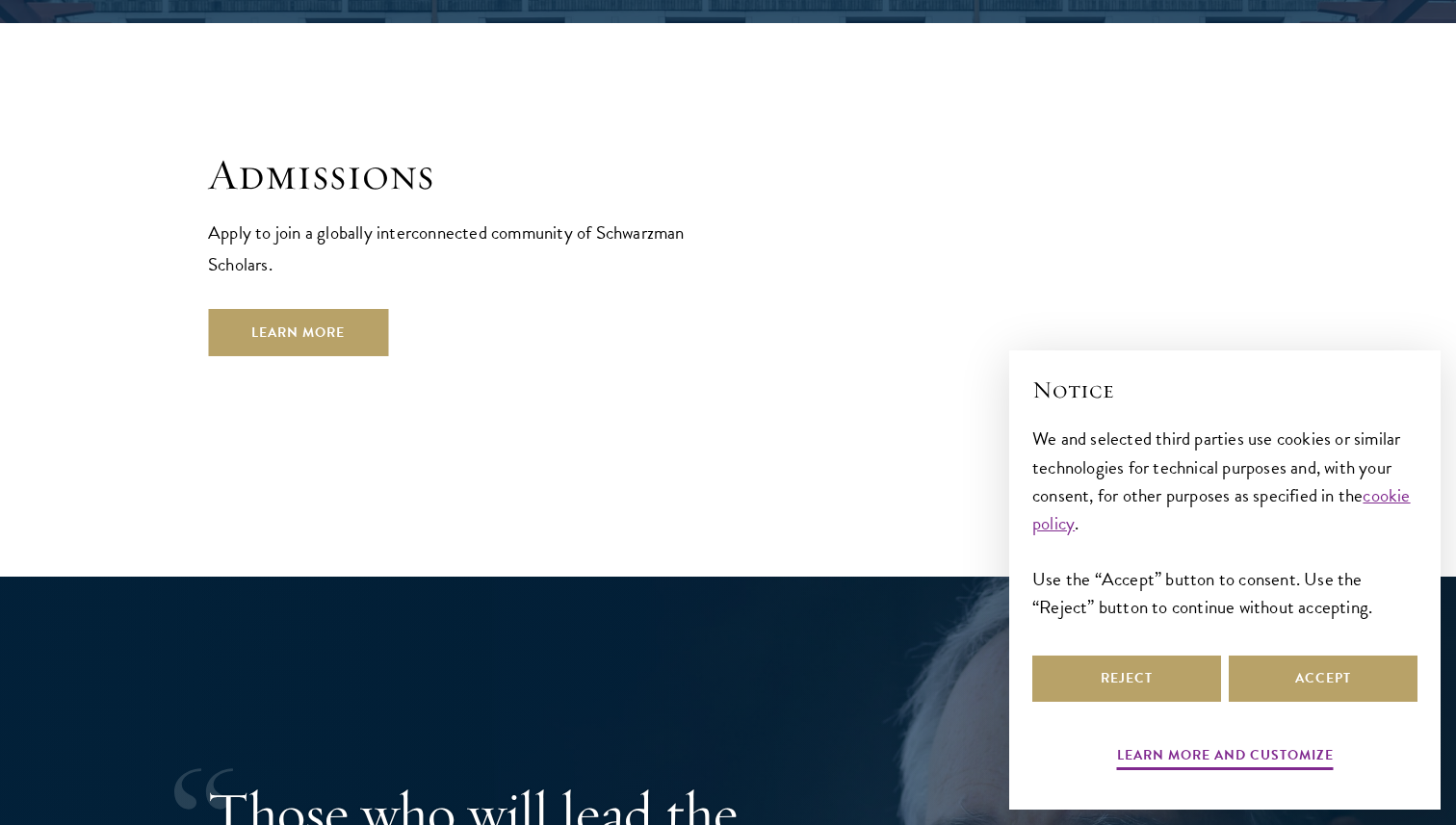
scroll to position [3426, 0]
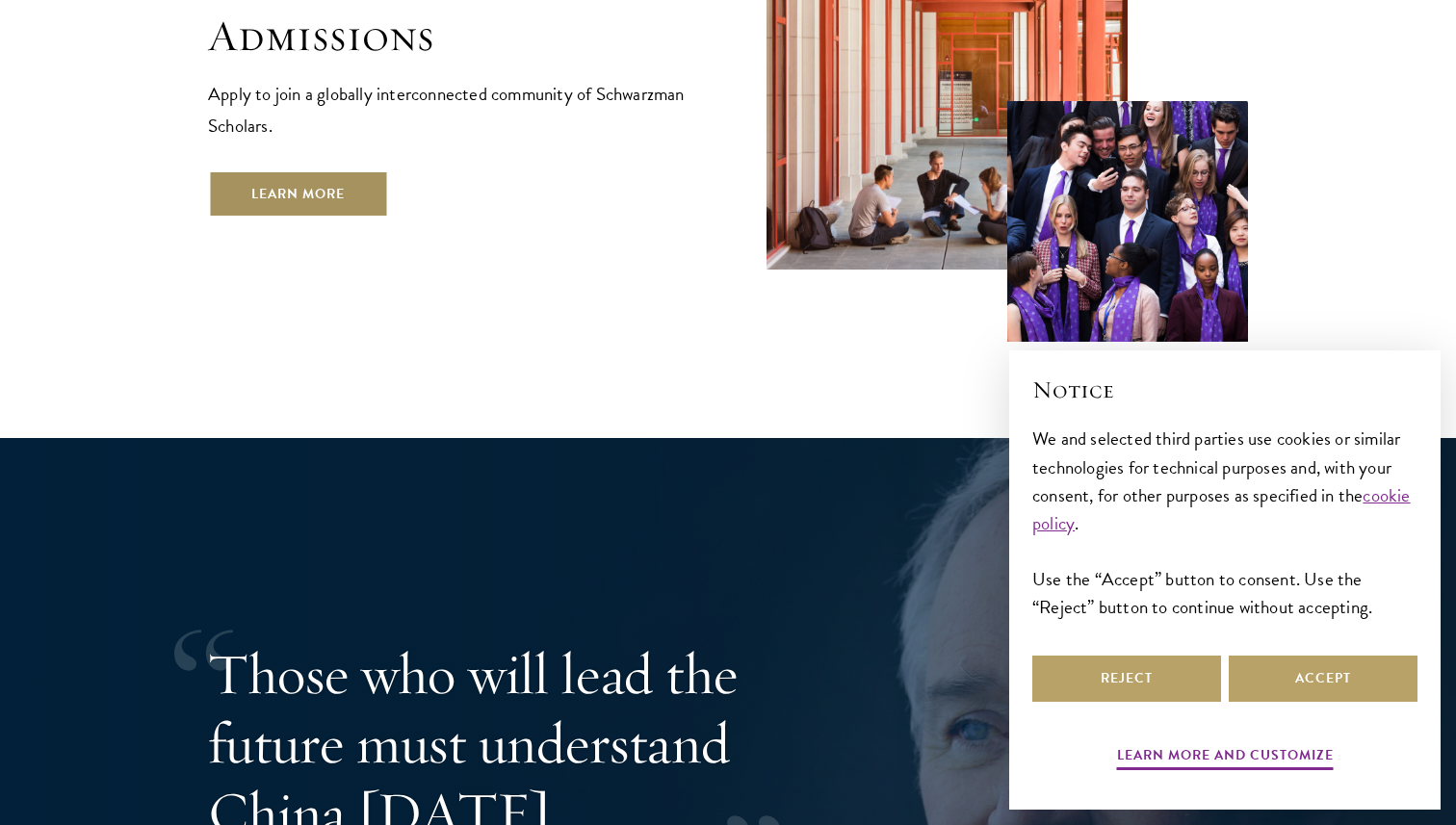
click at [378, 170] on link "Learn More" at bounding box center [298, 193] width 180 height 46
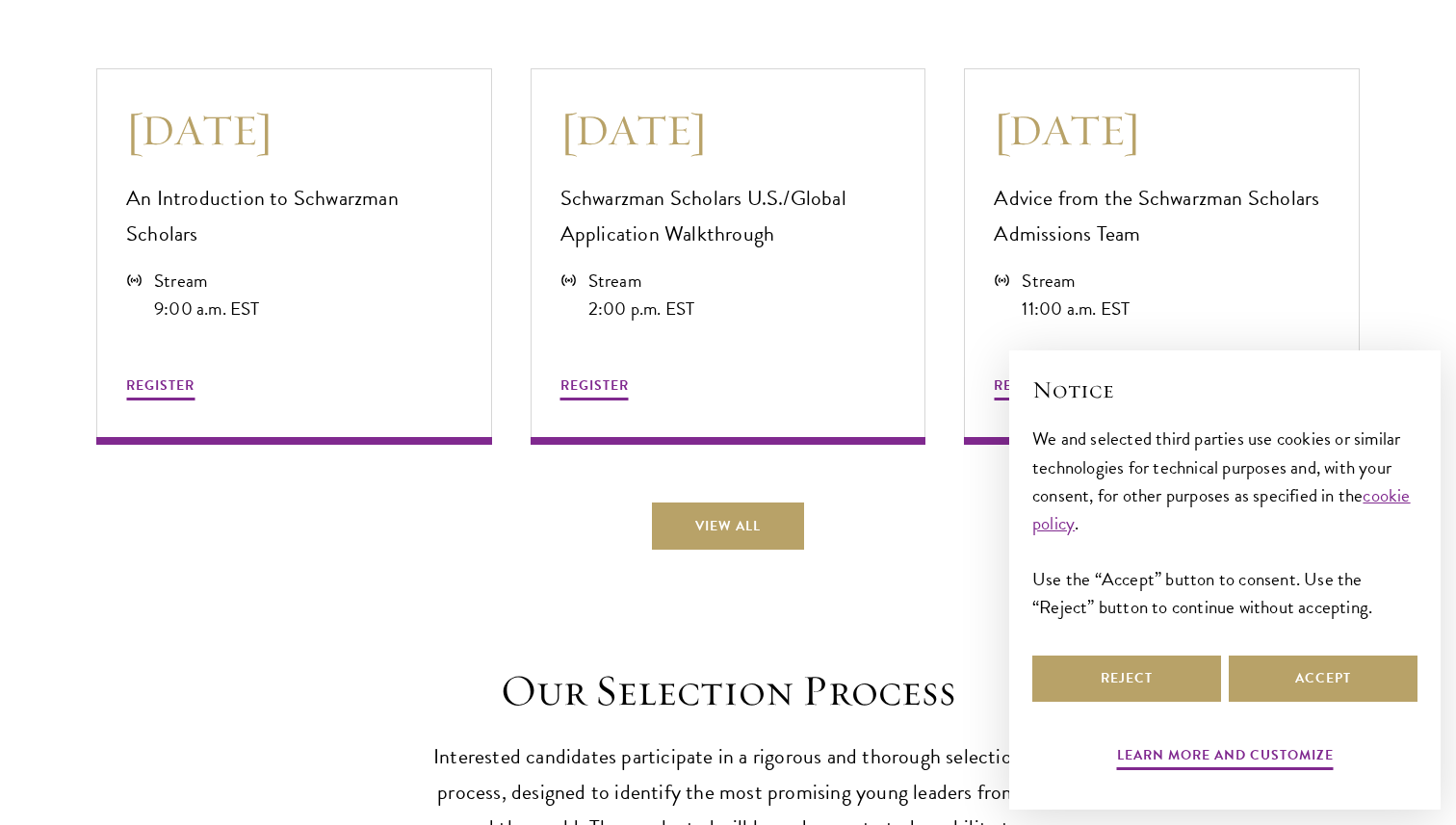
scroll to position [5507, 0]
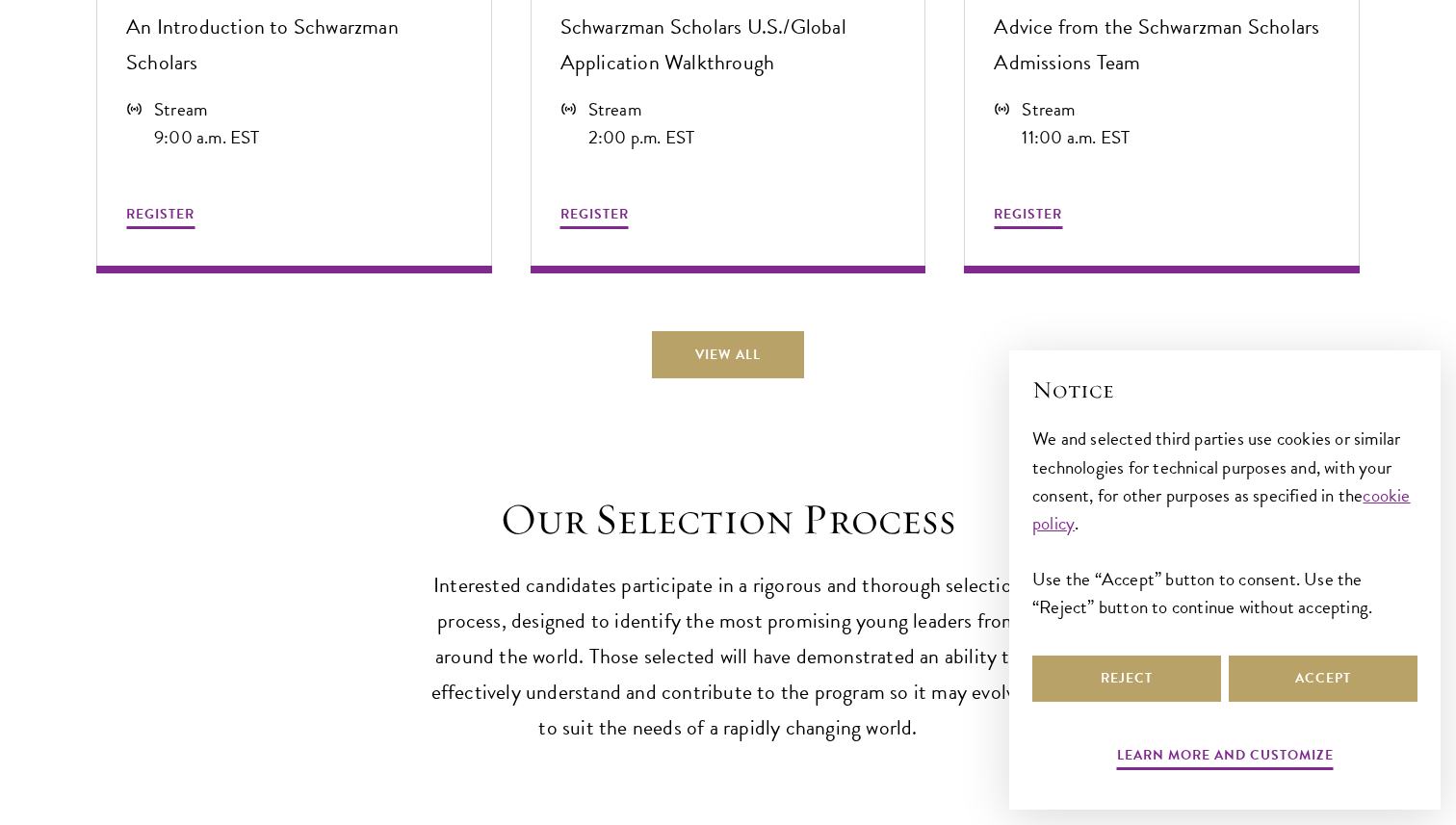
click at [1196, 702] on div "Reject Accept" at bounding box center [1224, 678] width 385 height 54
click at [1196, 695] on button "Reject" at bounding box center [1126, 678] width 189 height 46
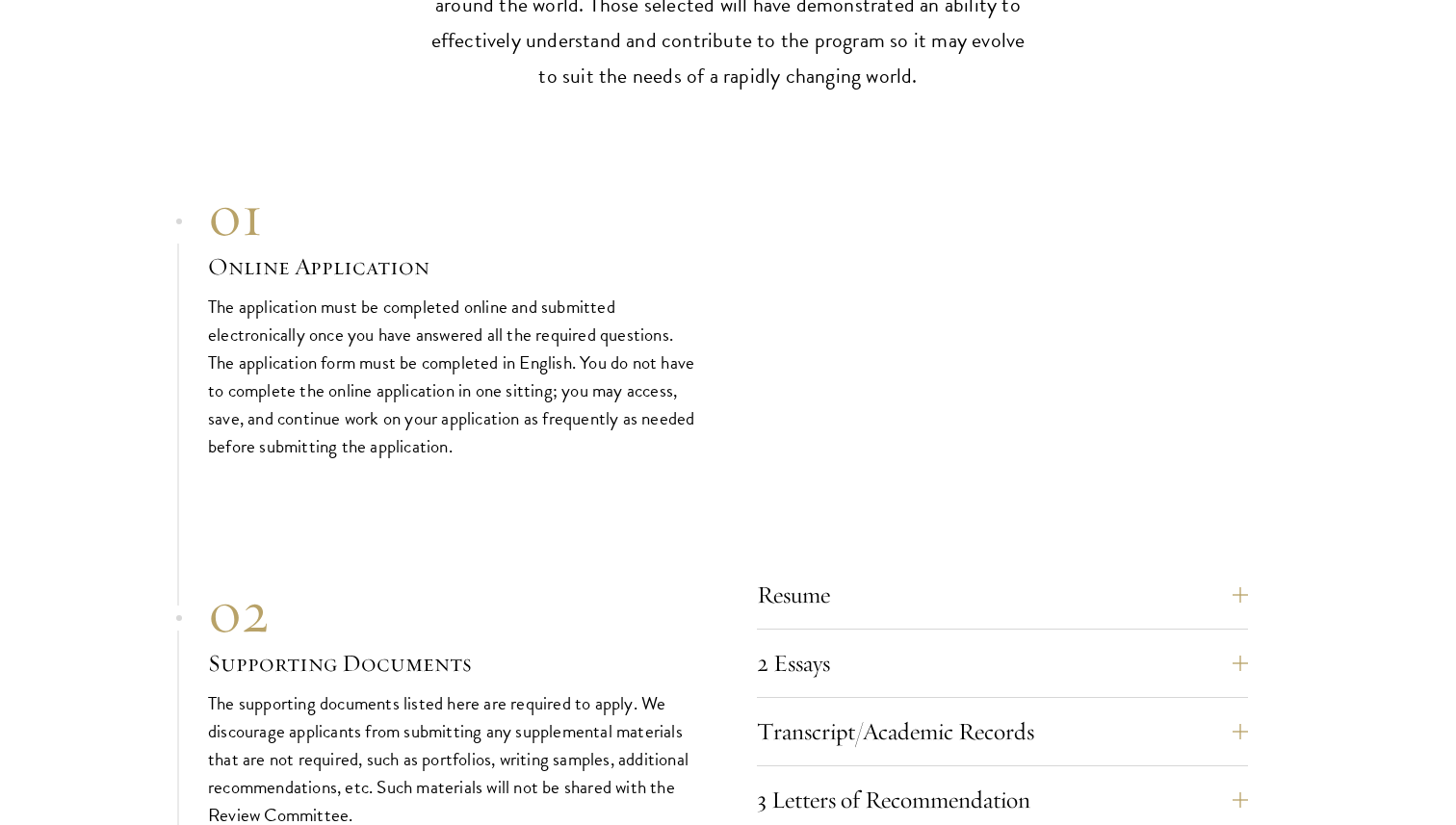
scroll to position [6336, 0]
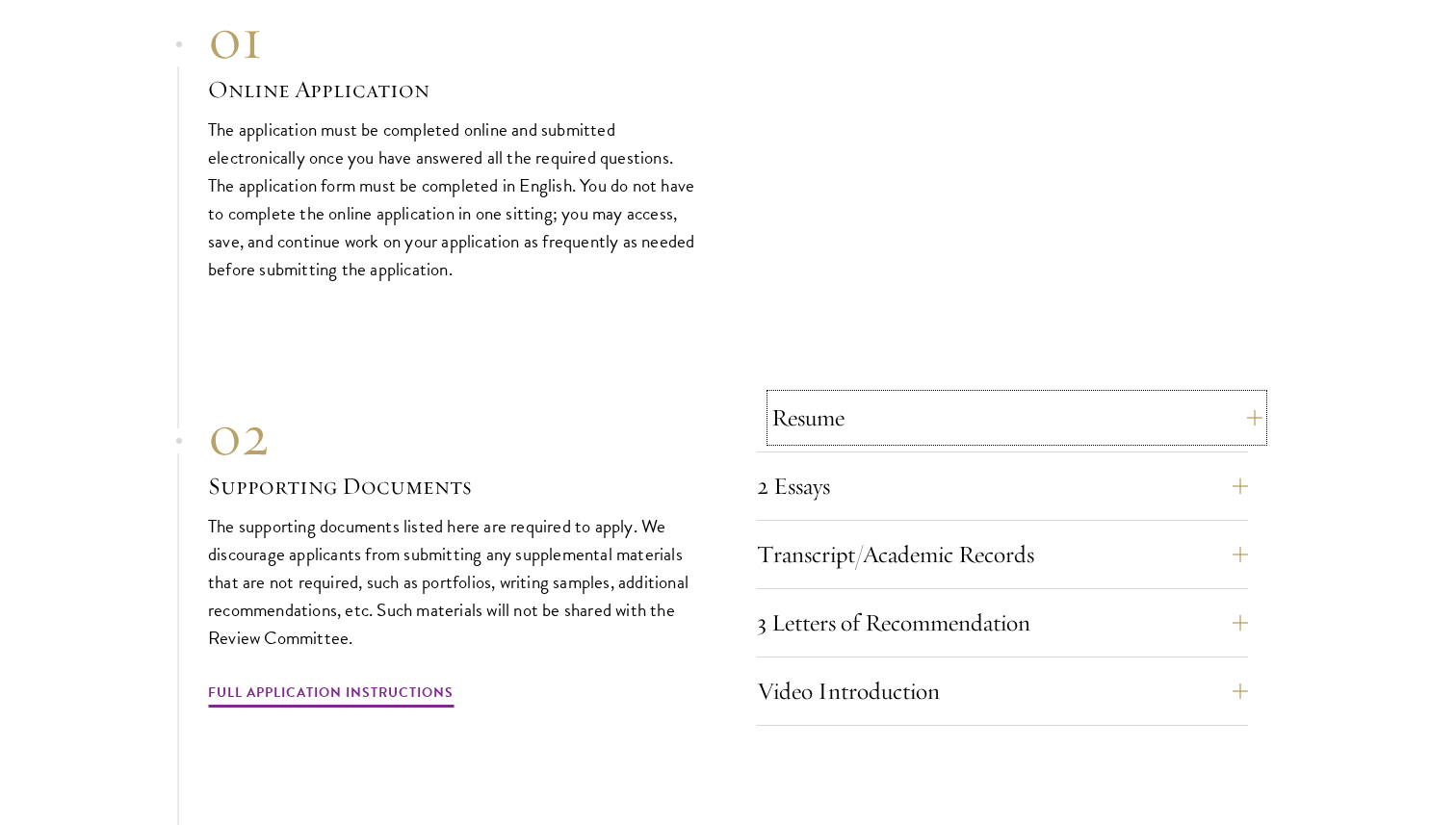
click at [956, 413] on button "Resume" at bounding box center [1016, 417] width 491 height 46
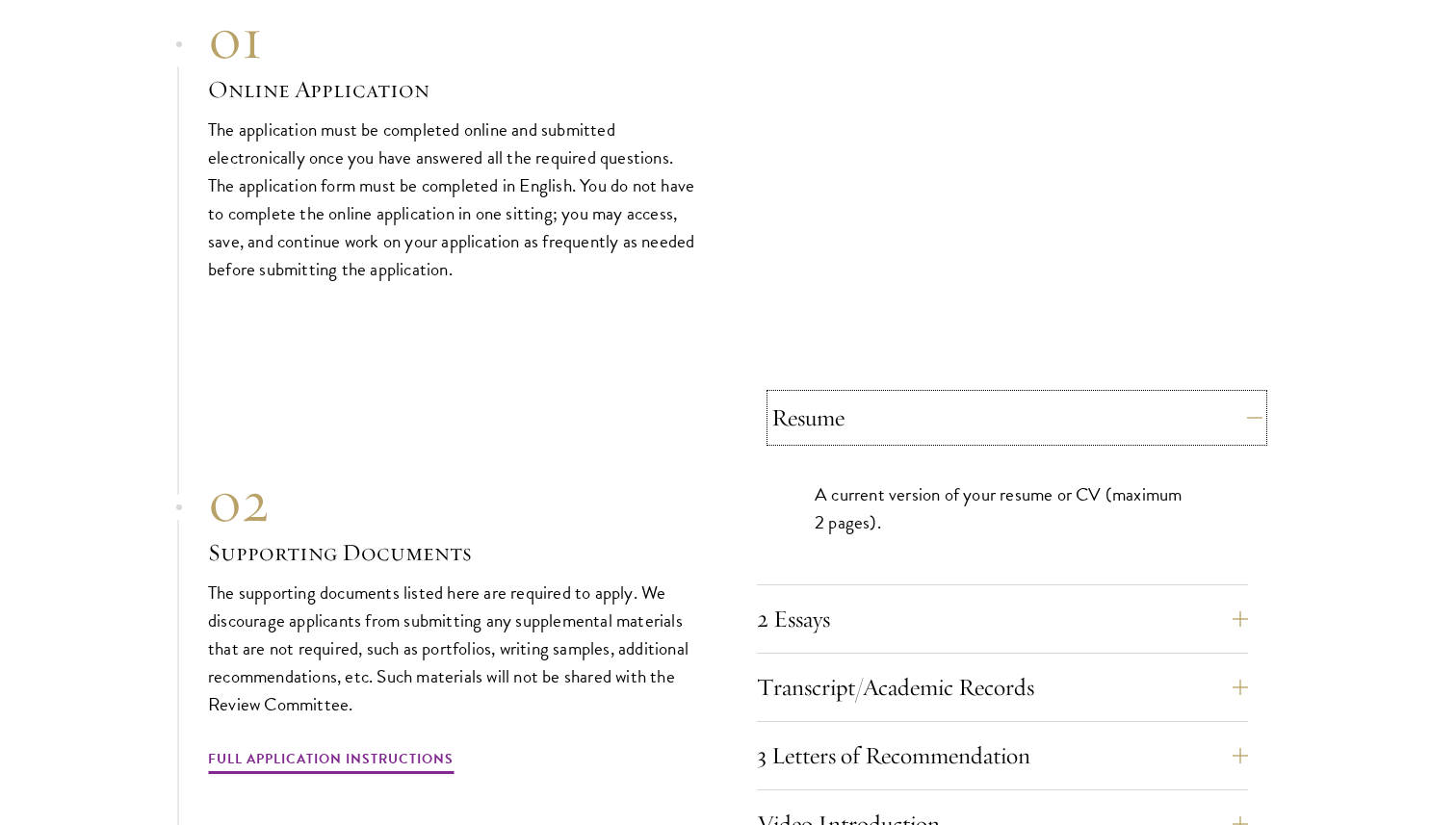
click at [956, 413] on button "Resume" at bounding box center [1016, 417] width 491 height 46
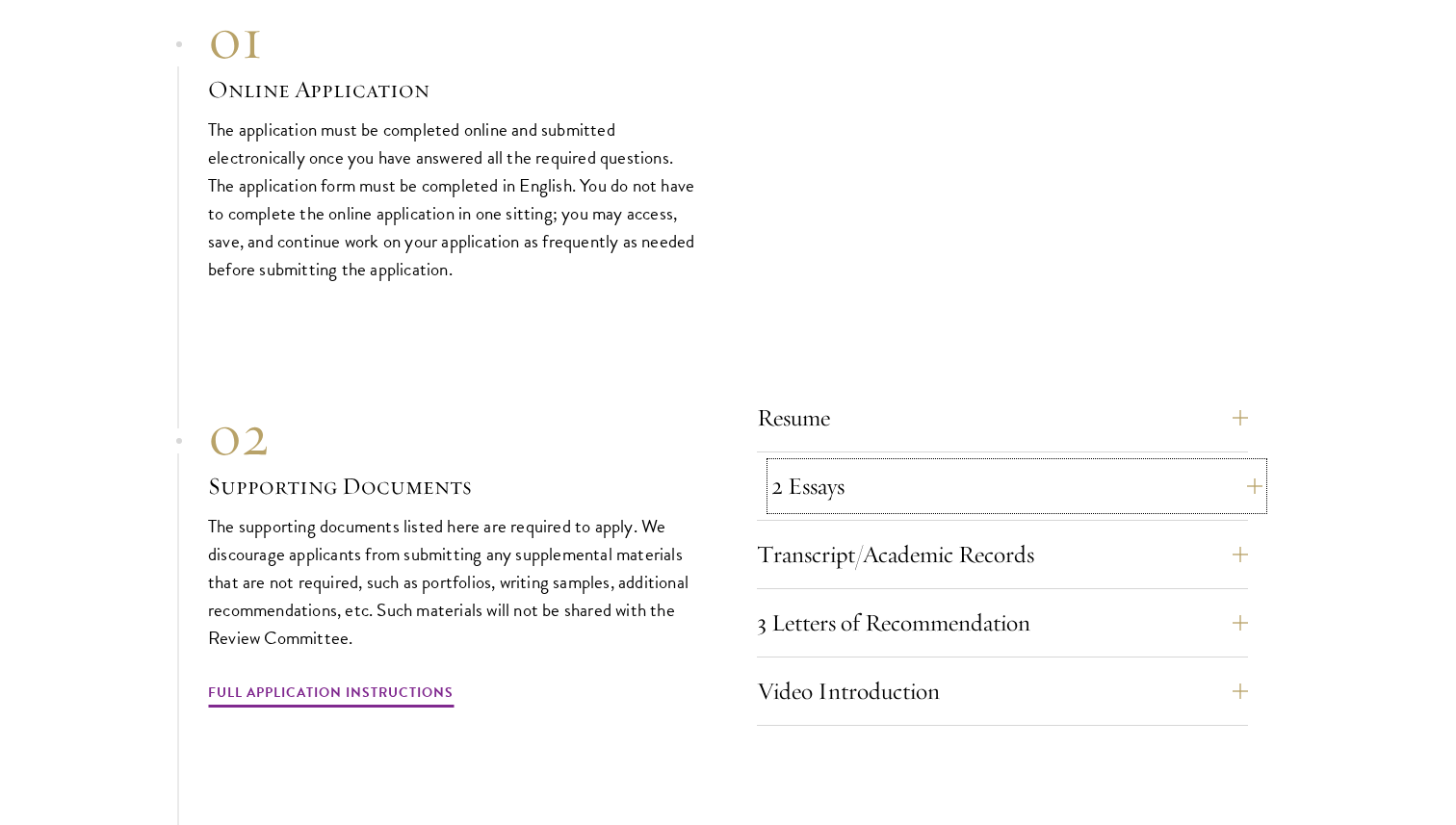
click at [942, 463] on button "2 Essays" at bounding box center [1016, 485] width 491 height 46
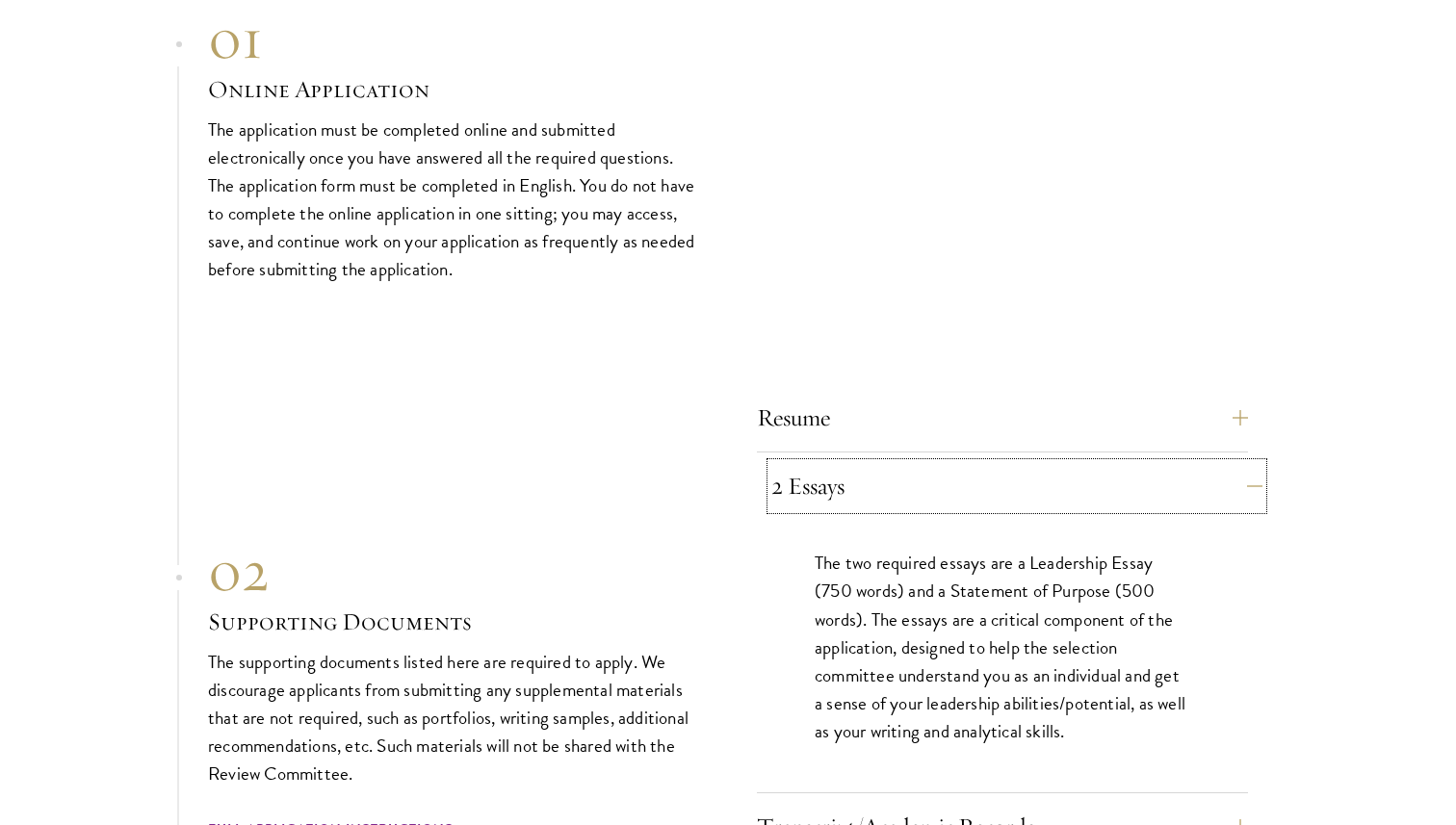
click at [942, 463] on button "2 Essays" at bounding box center [1016, 485] width 491 height 46
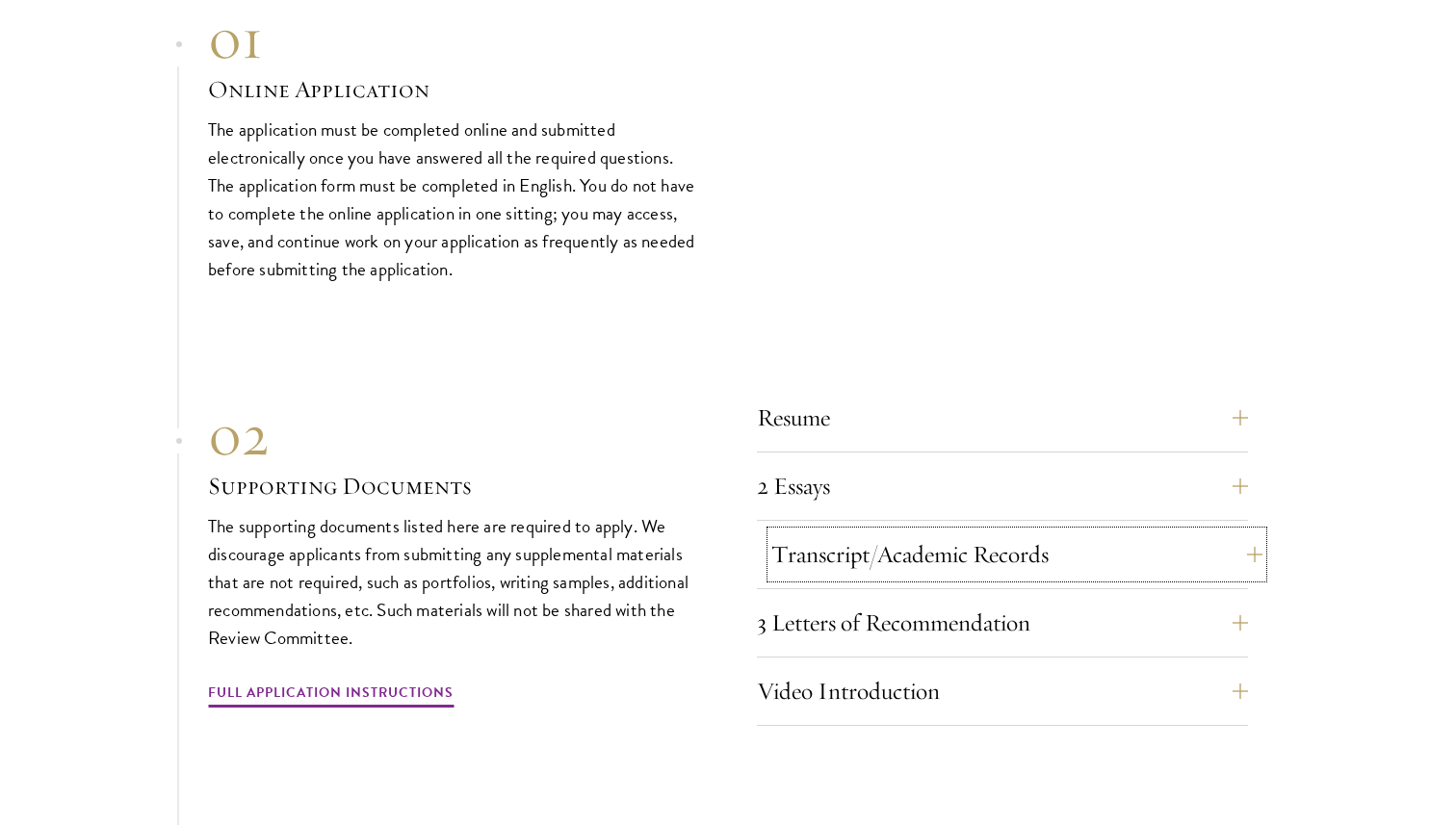
click at [953, 560] on button "Transcript/Academic Records" at bounding box center [1016, 554] width 491 height 46
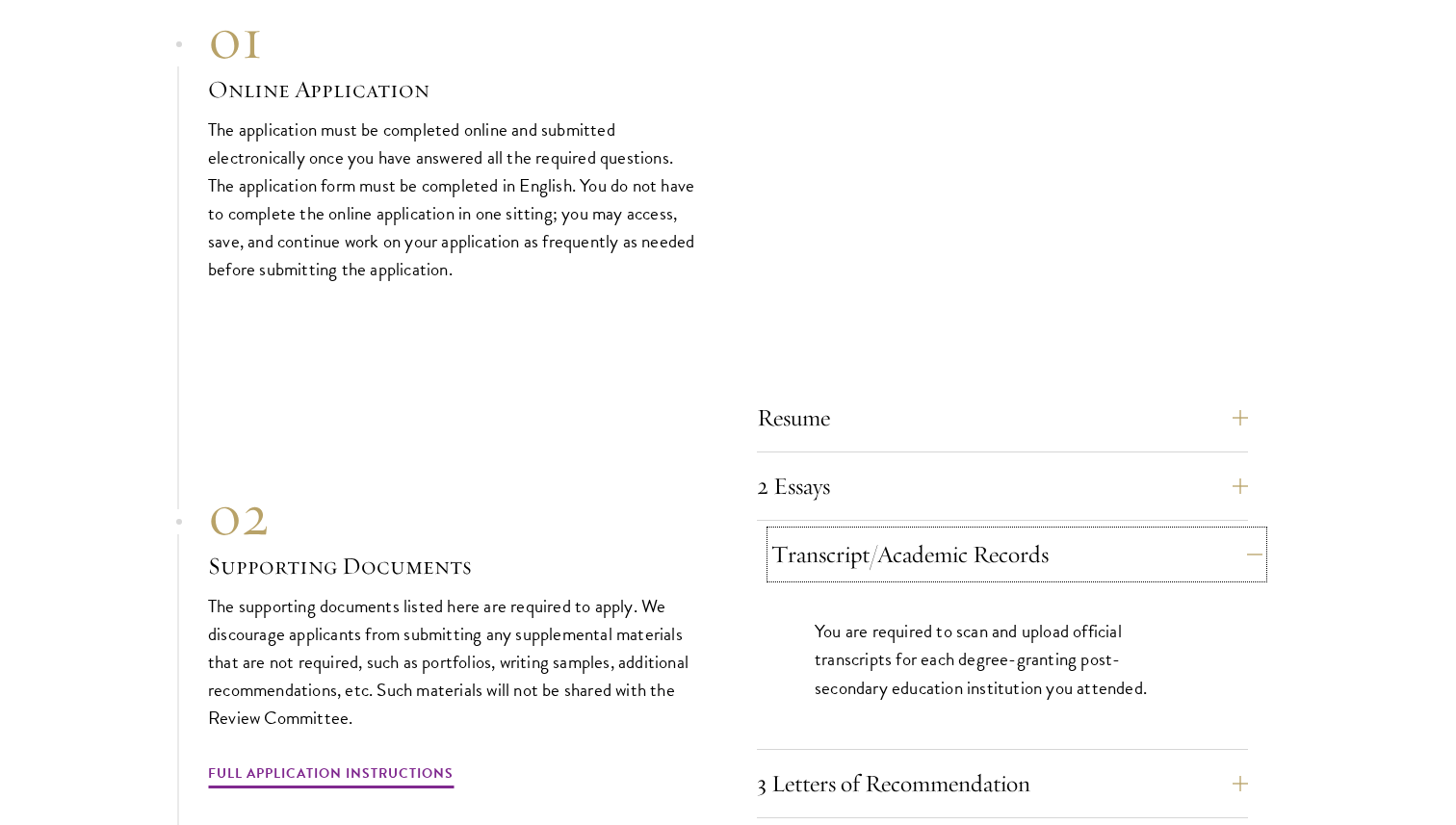
click at [953, 560] on button "Transcript/Academic Records" at bounding box center [1016, 554] width 491 height 46
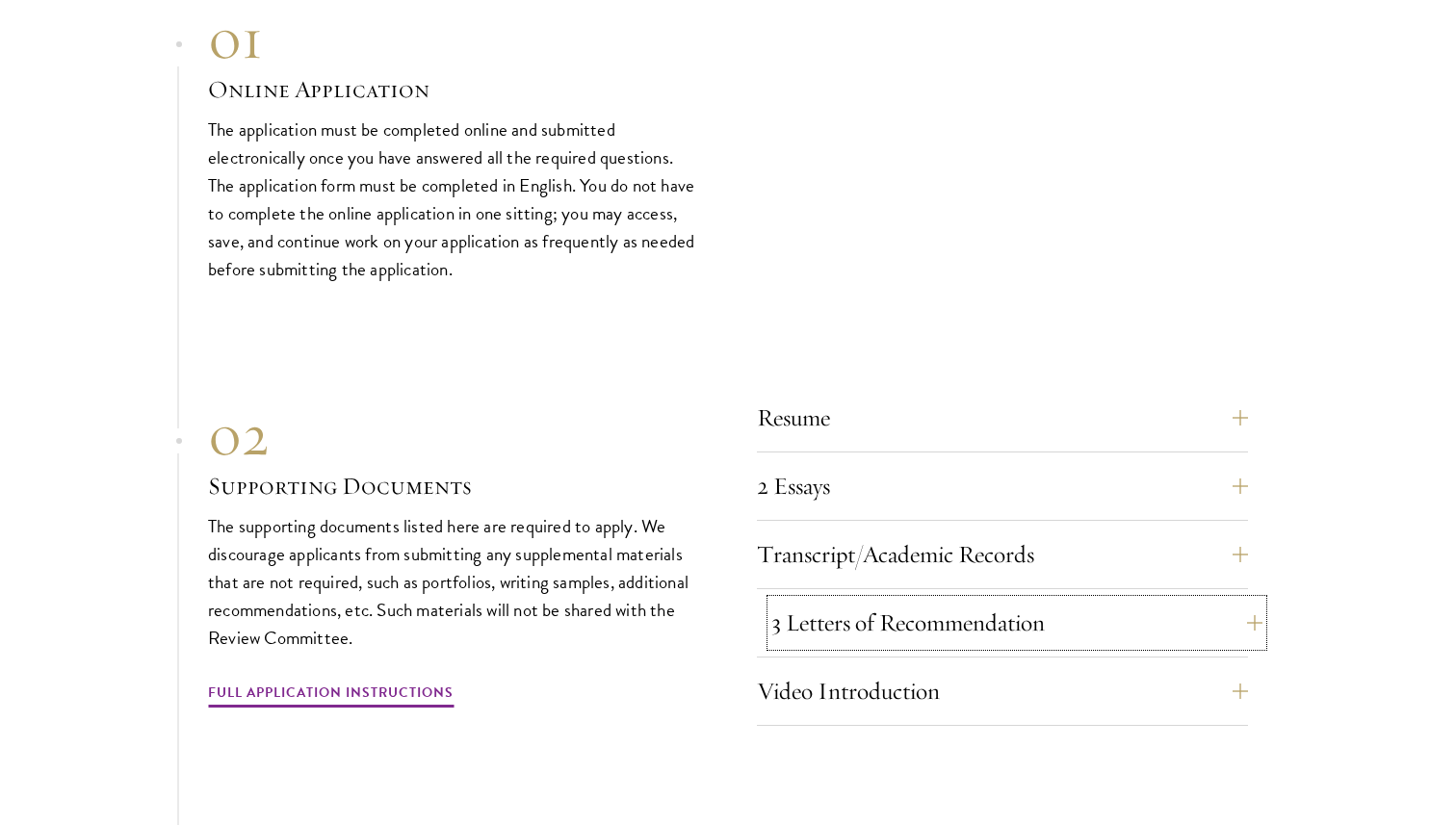
click at [958, 619] on button "3 Letters of Recommendation" at bounding box center [1016, 622] width 491 height 46
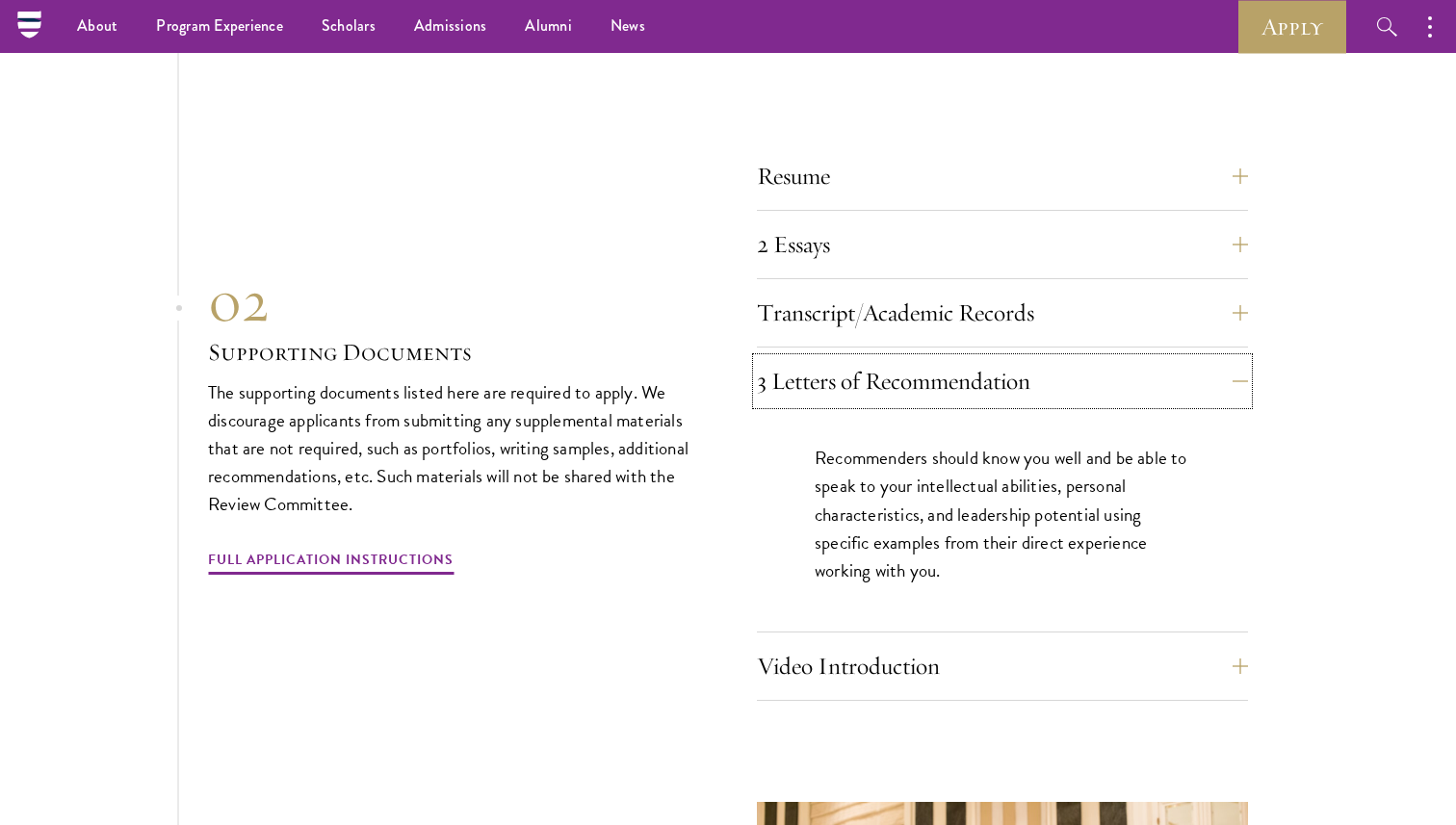
scroll to position [6513, 0]
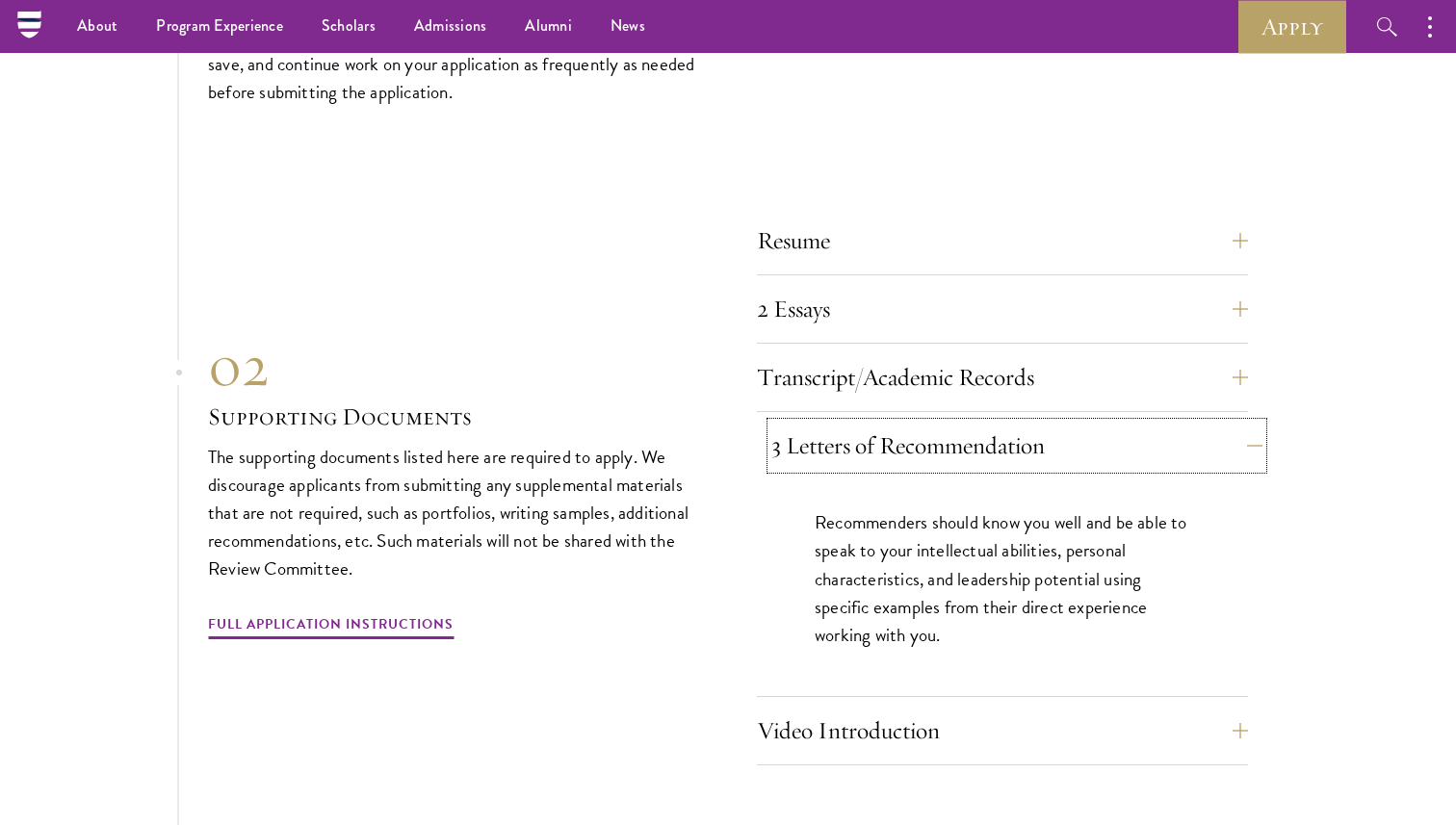
click at [949, 441] on button "3 Letters of Recommendation" at bounding box center [1016, 445] width 491 height 46
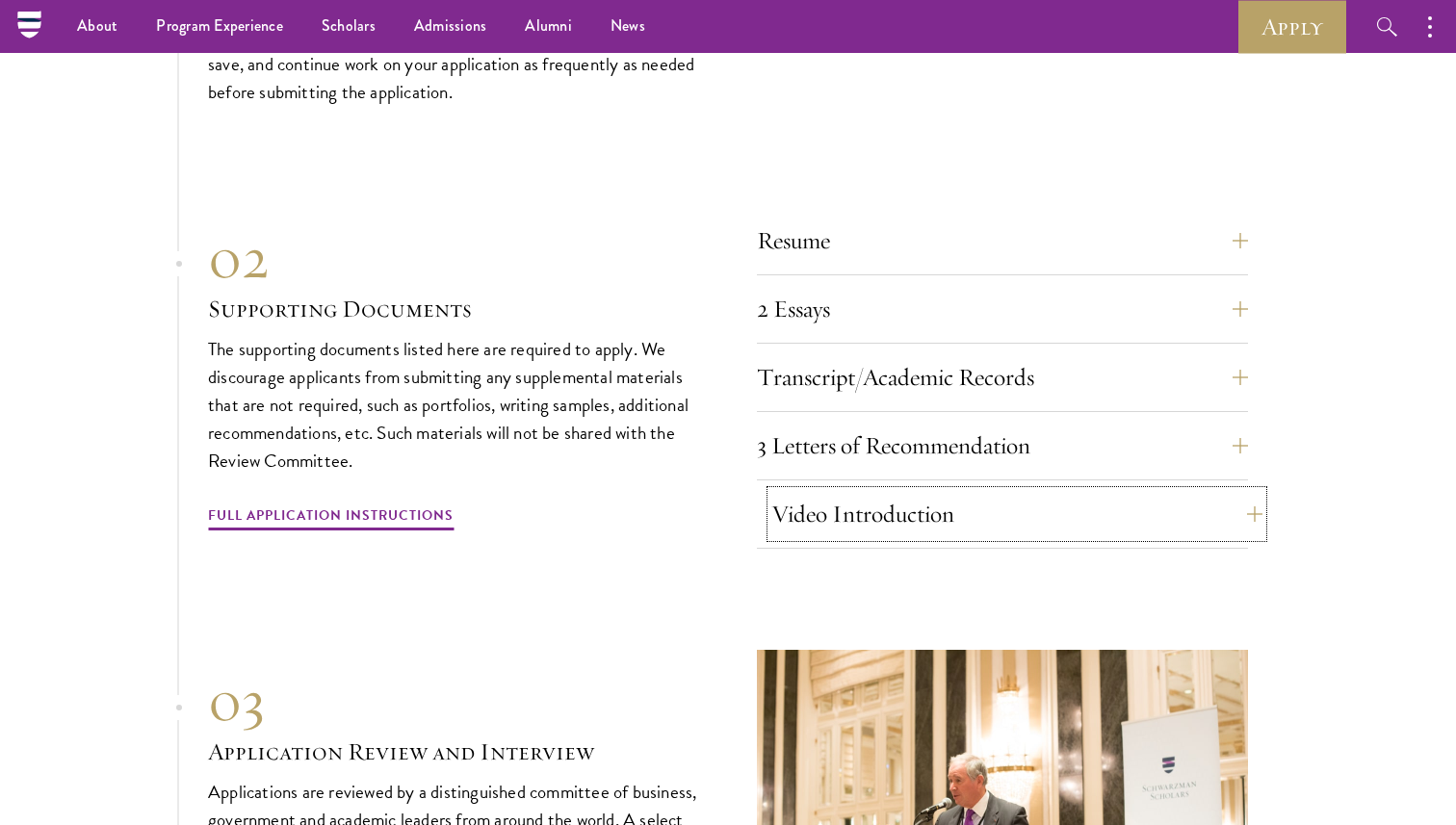
click at [947, 493] on button "Video Introduction" at bounding box center [1016, 513] width 491 height 46
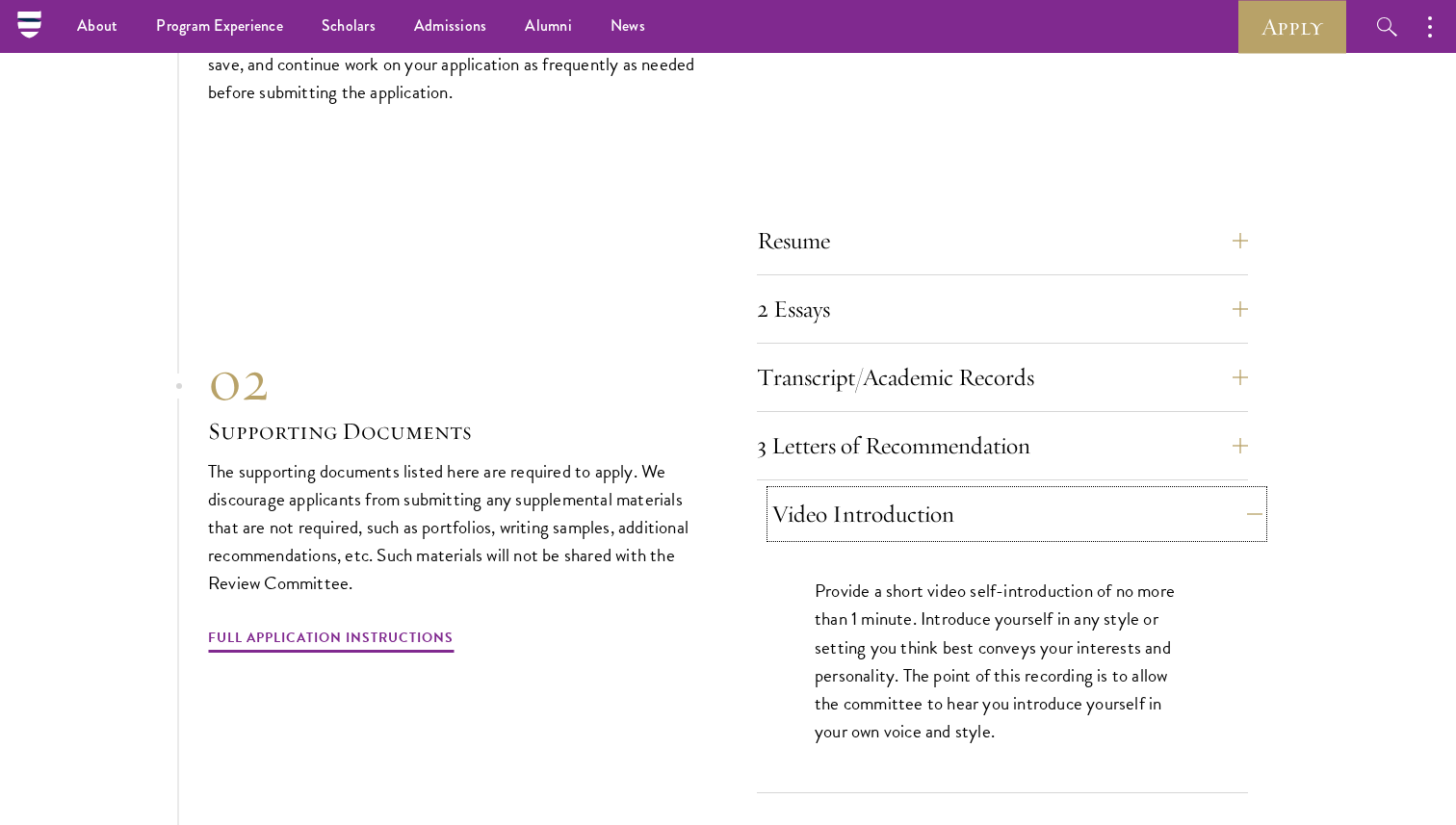
click at [947, 493] on button "Video Introduction" at bounding box center [1016, 513] width 491 height 46
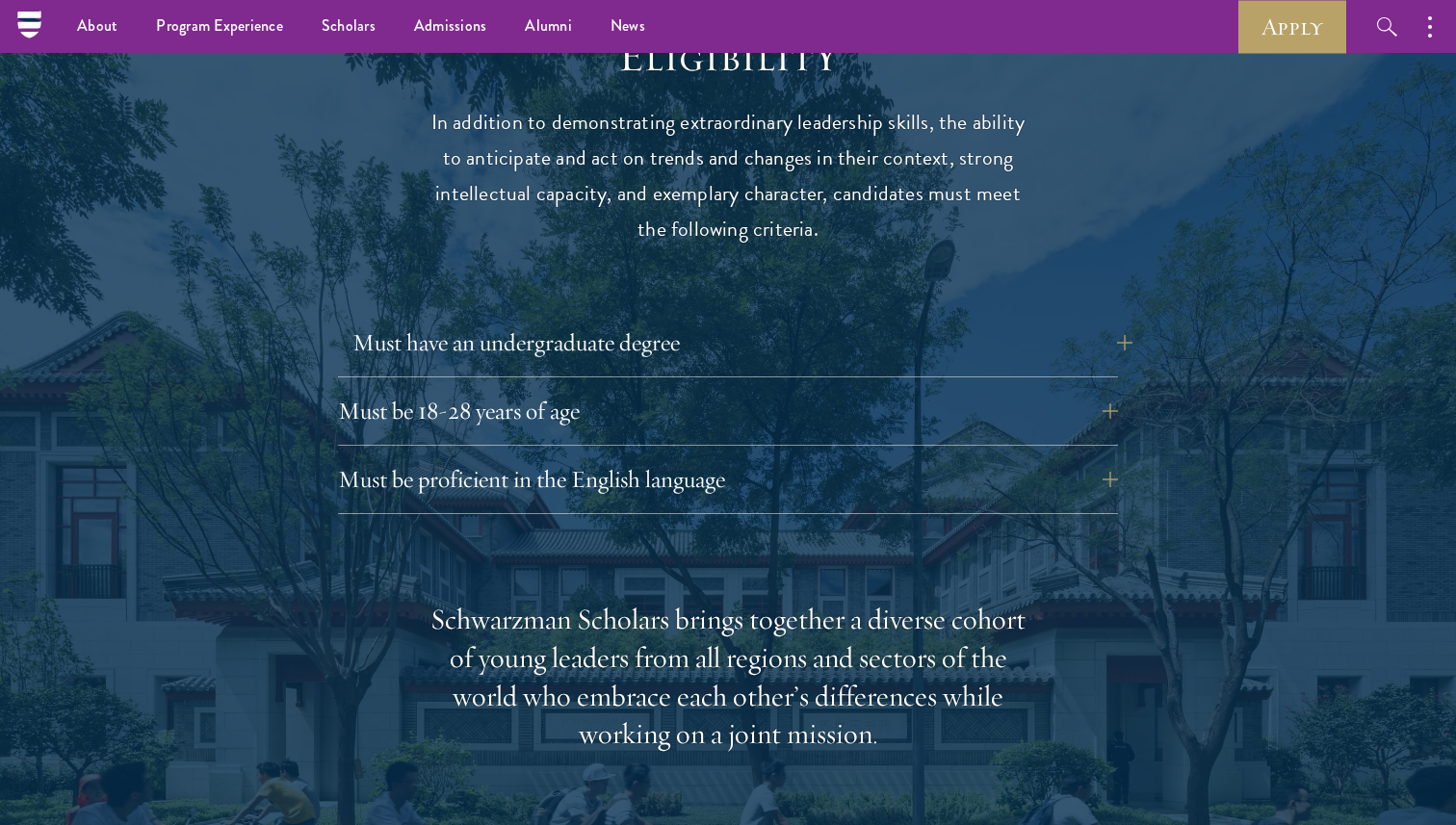
scroll to position [2540, 0]
click at [853, 457] on button "Must be proficient in the English language" at bounding box center [742, 480] width 779 height 46
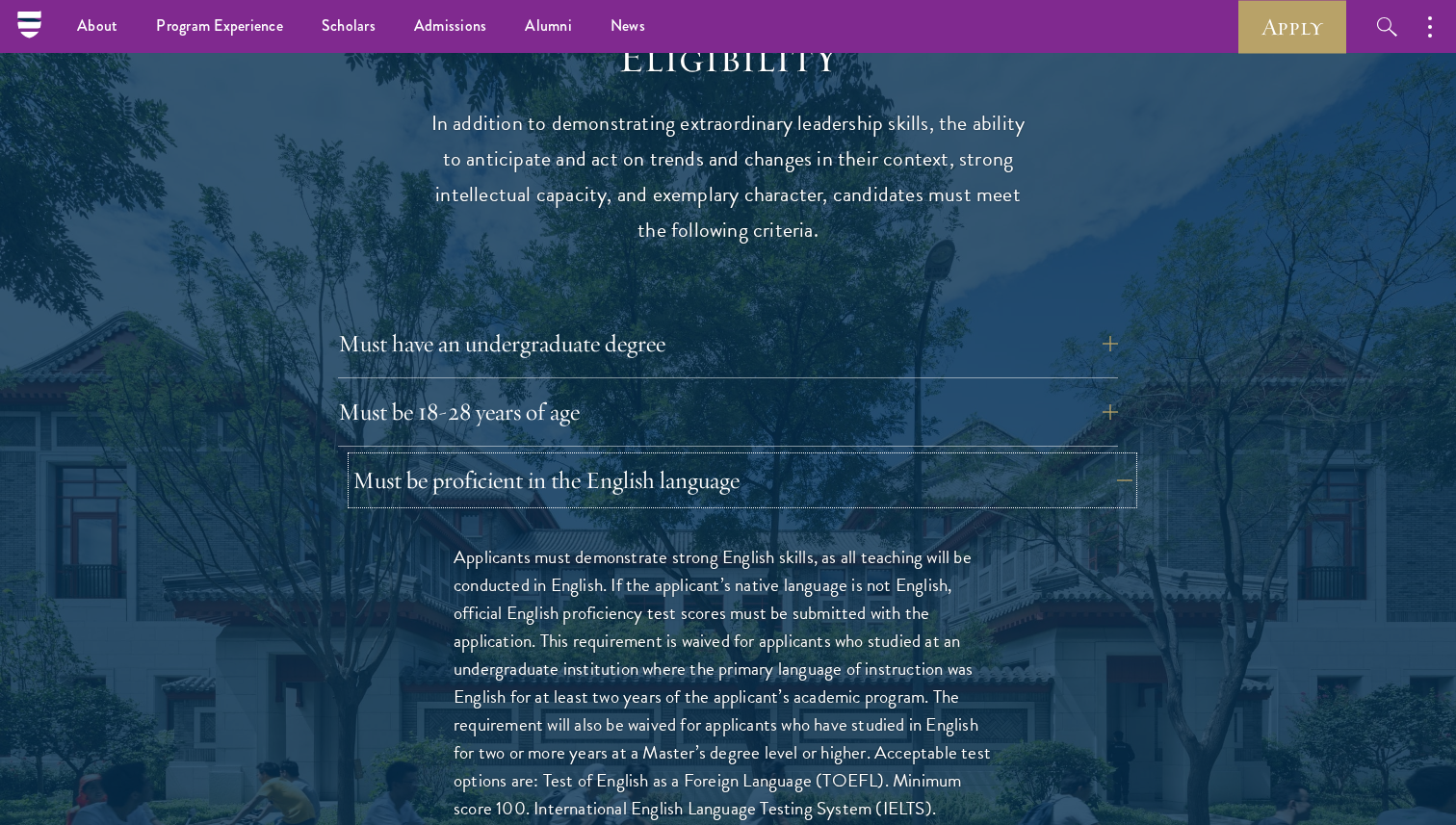
click at [853, 457] on button "Must be proficient in the English language" at bounding box center [742, 480] width 779 height 46
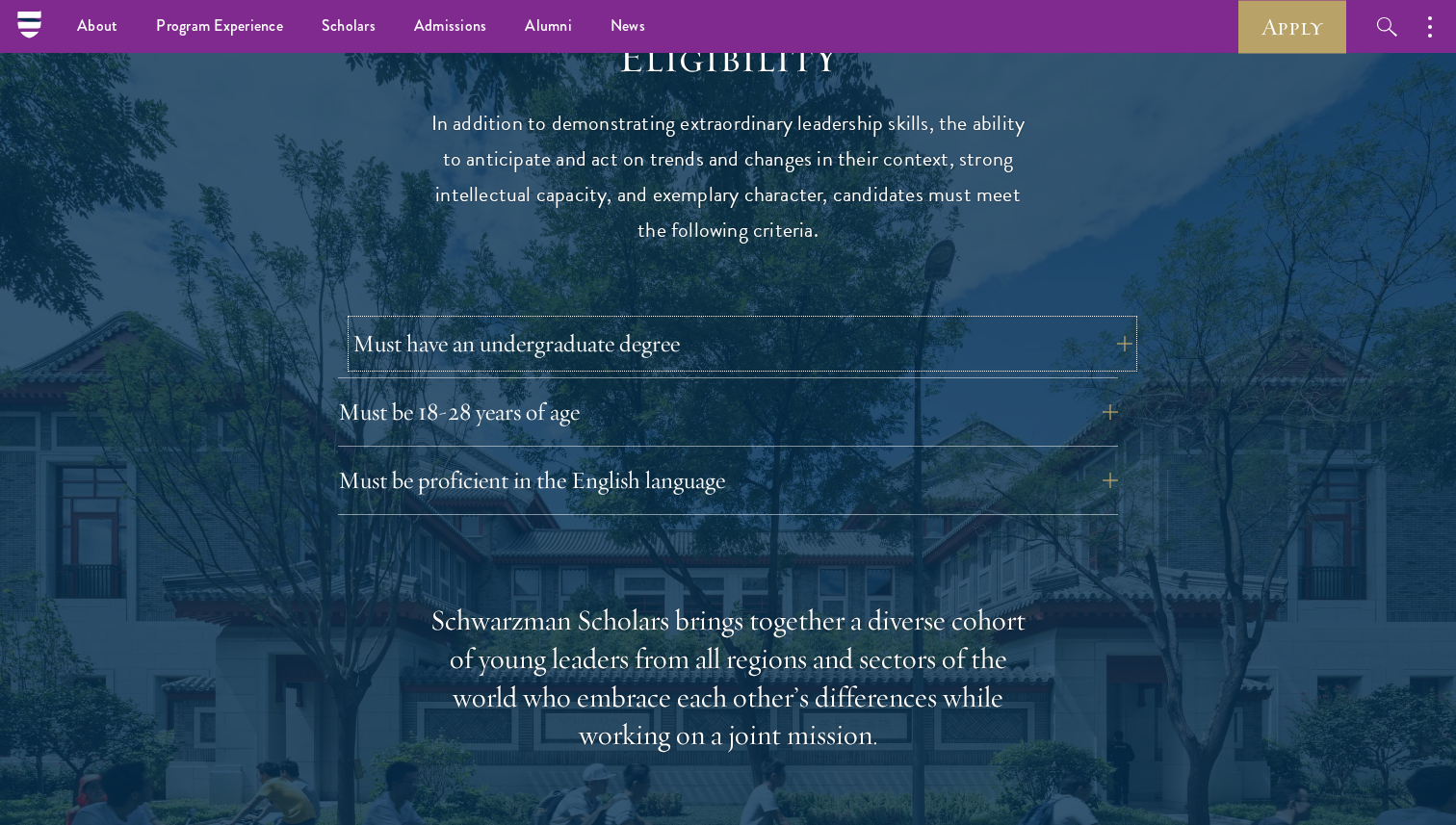
click at [831, 320] on button "Must have an undergraduate degree" at bounding box center [742, 343] width 779 height 46
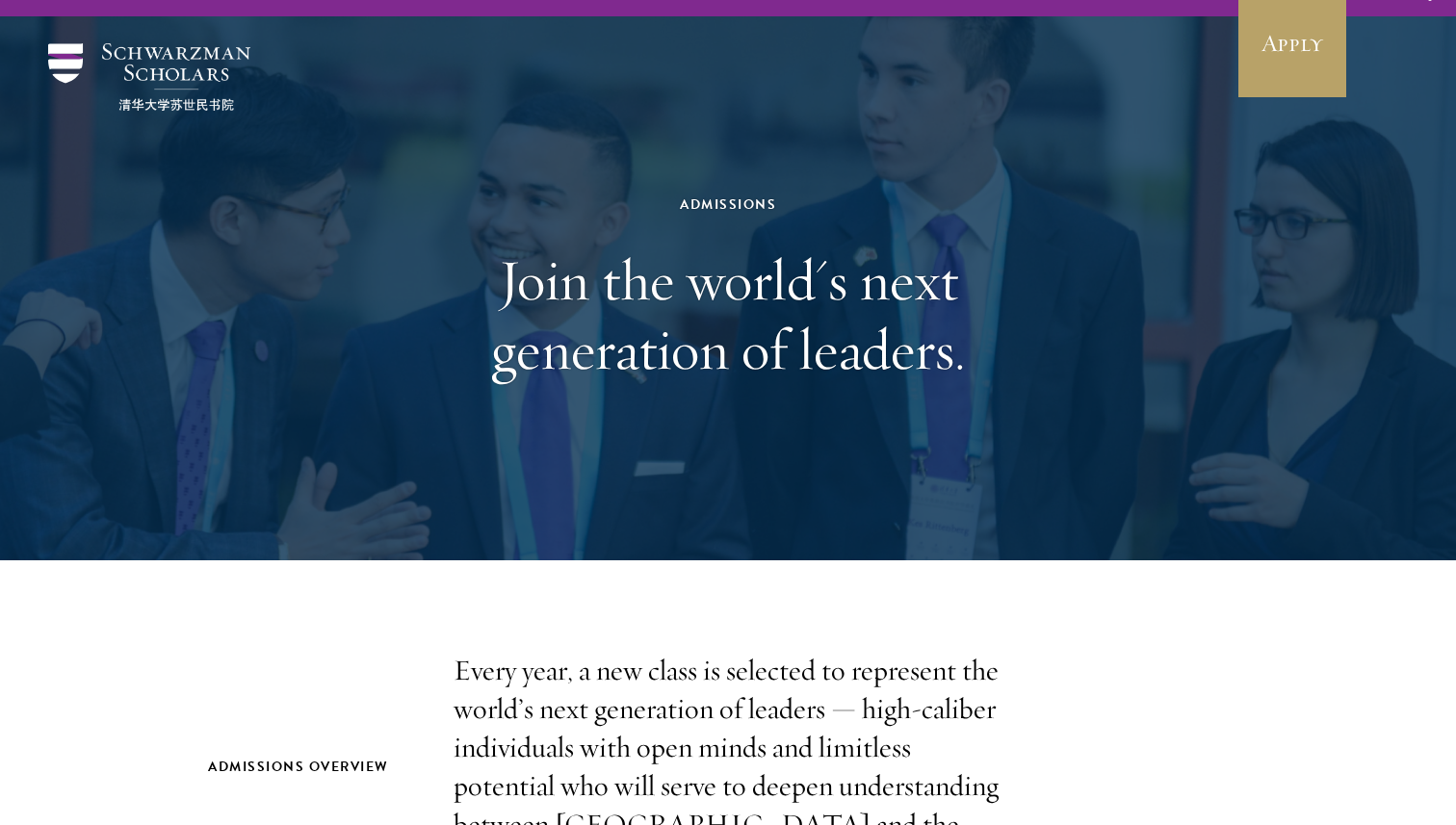
scroll to position [0, 0]
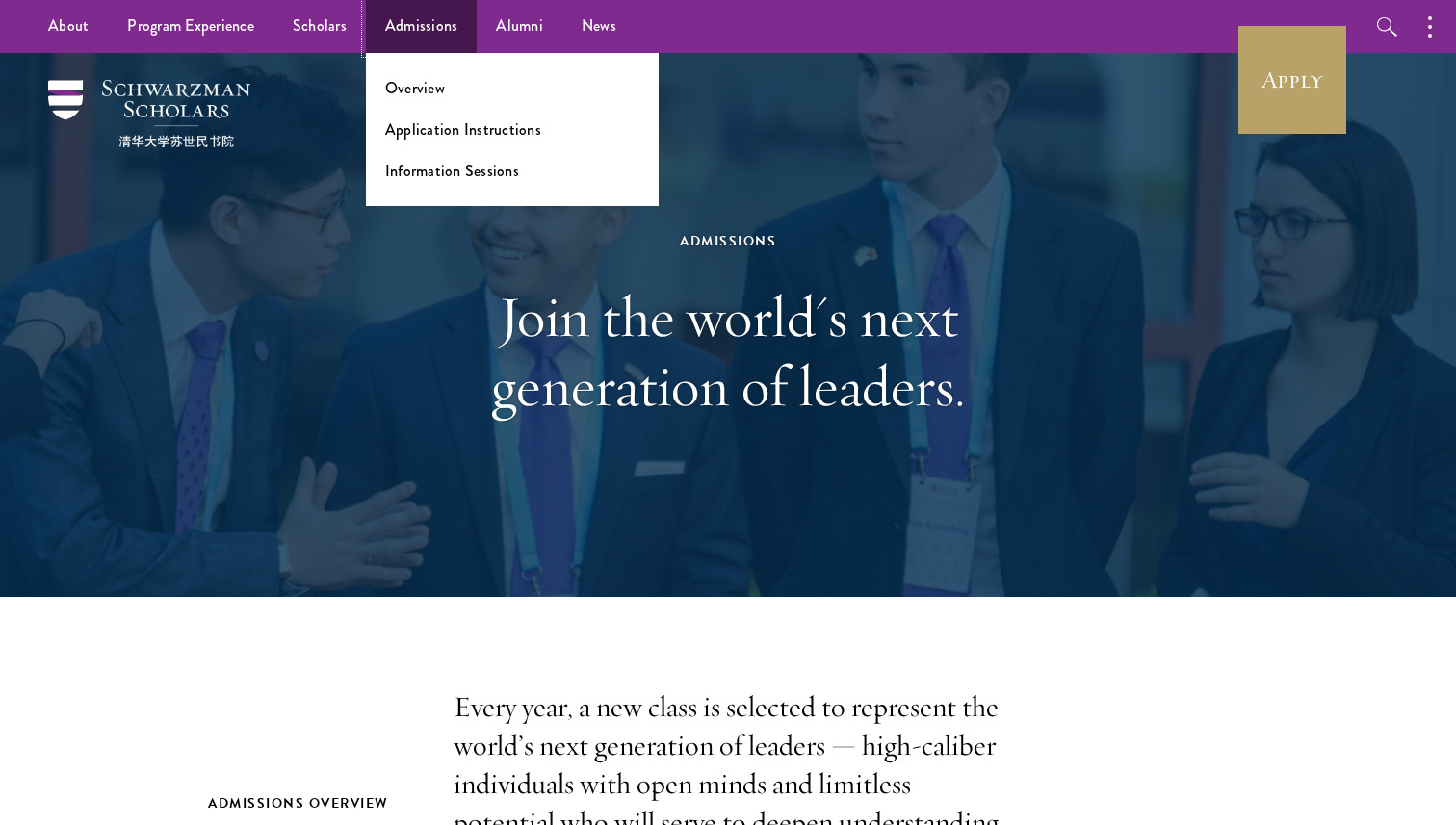
click at [437, 33] on link "Admissions" at bounding box center [422, 26] width 112 height 53
click at [446, 130] on link "Application Instructions" at bounding box center [462, 129] width 156 height 23
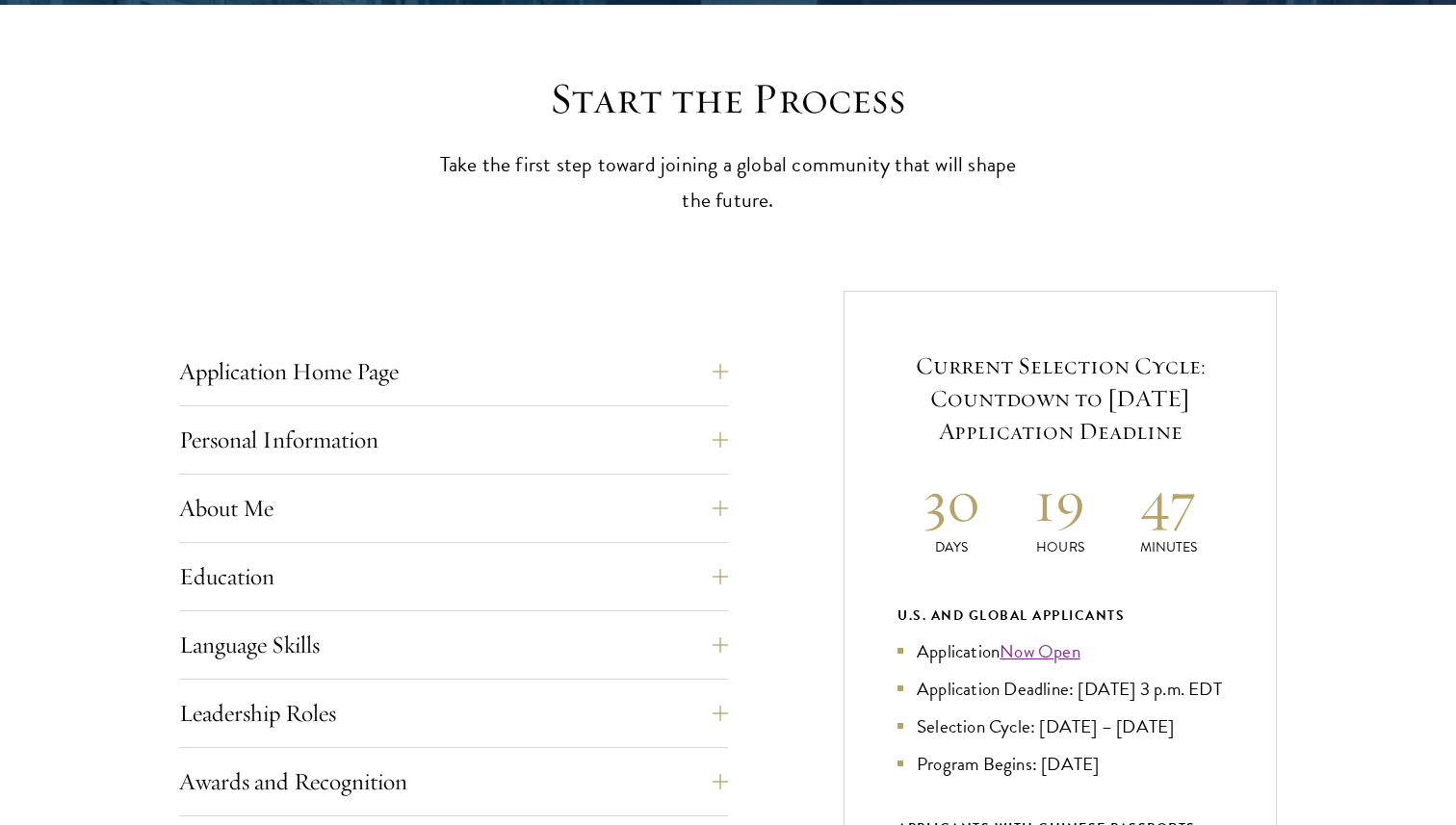
scroll to position [711, 0]
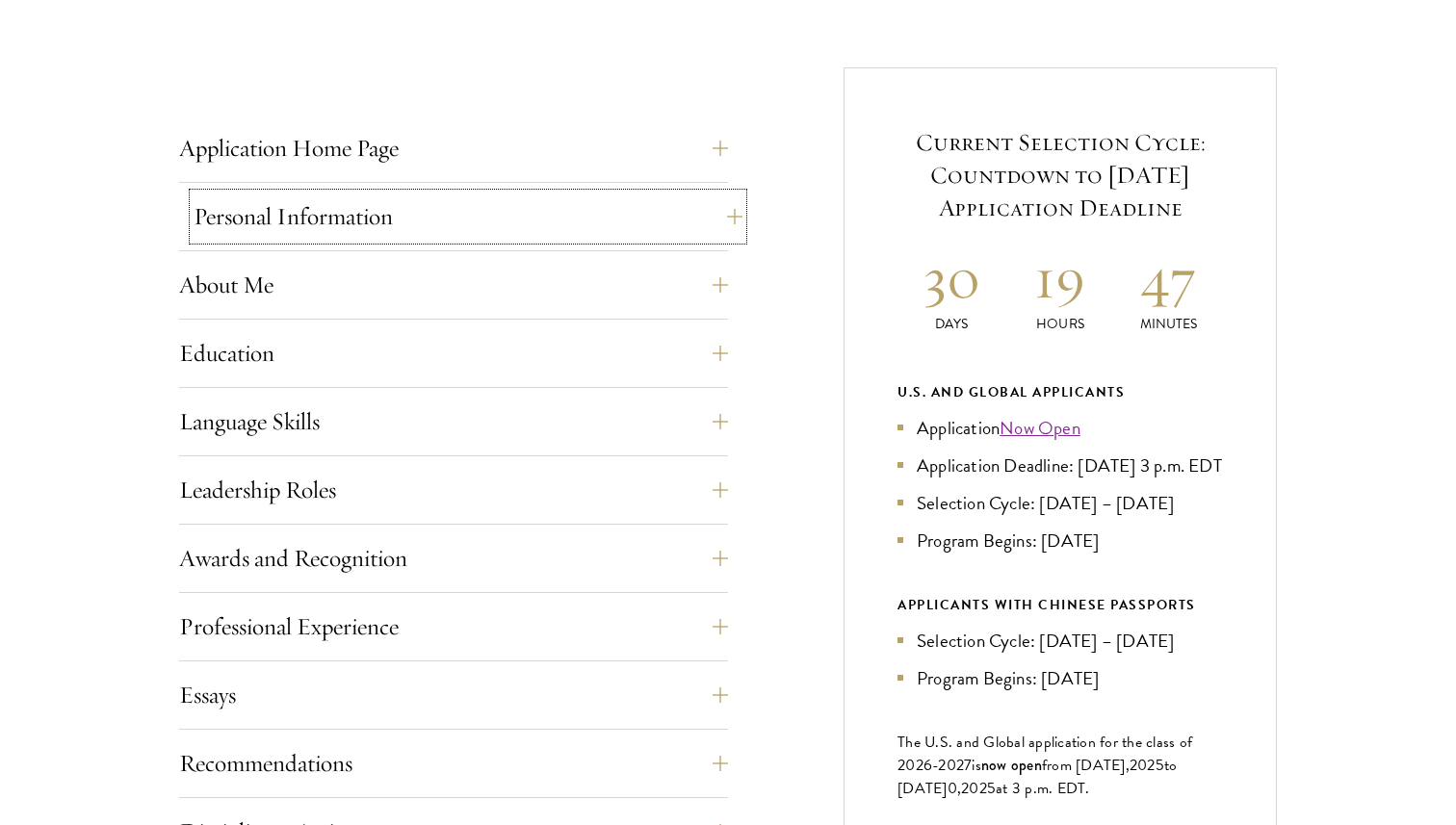
click at [478, 212] on button "Personal Information" at bounding box center [468, 216] width 548 height 46
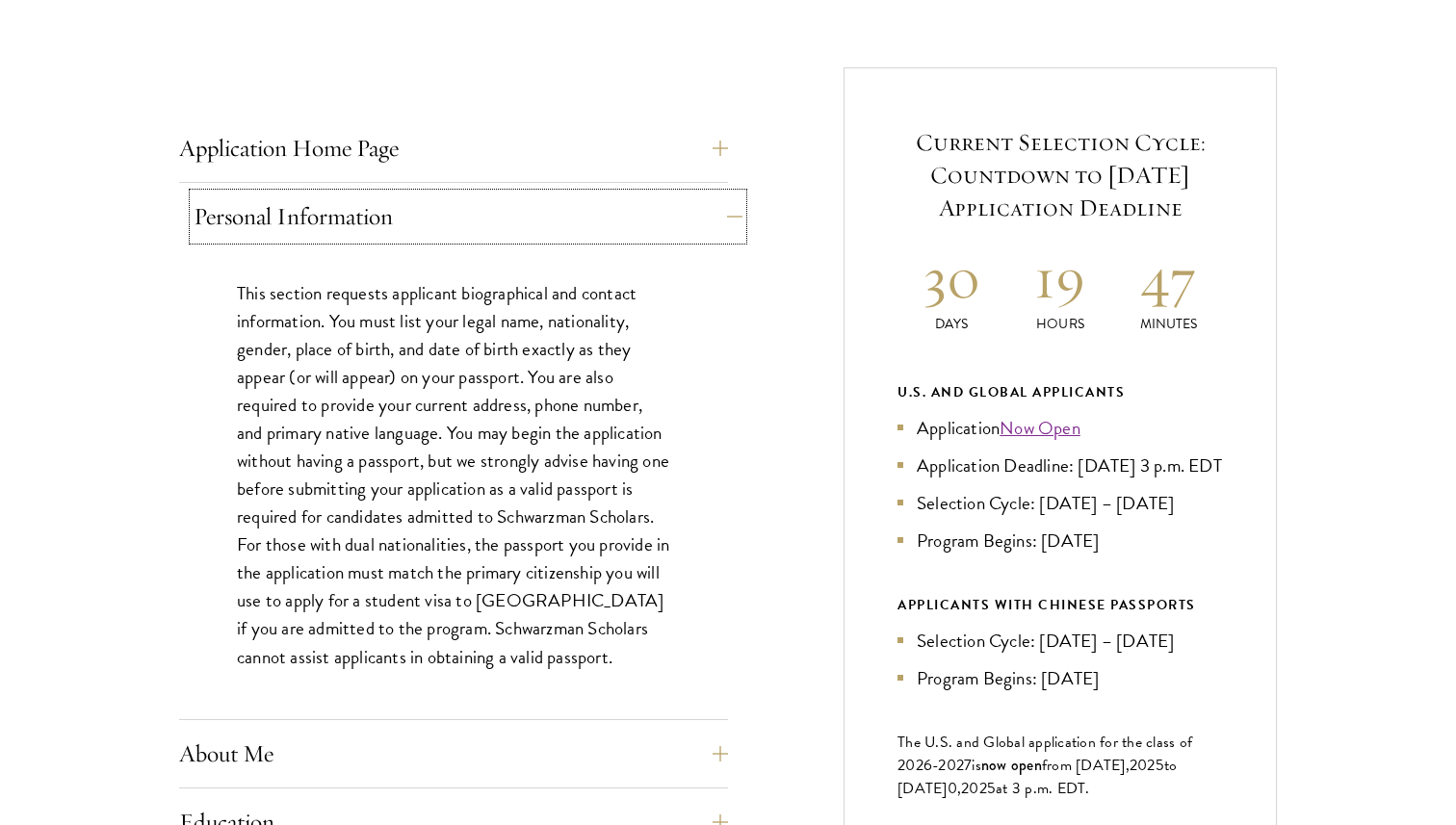
click at [478, 212] on button "Personal Information" at bounding box center [468, 216] width 548 height 46
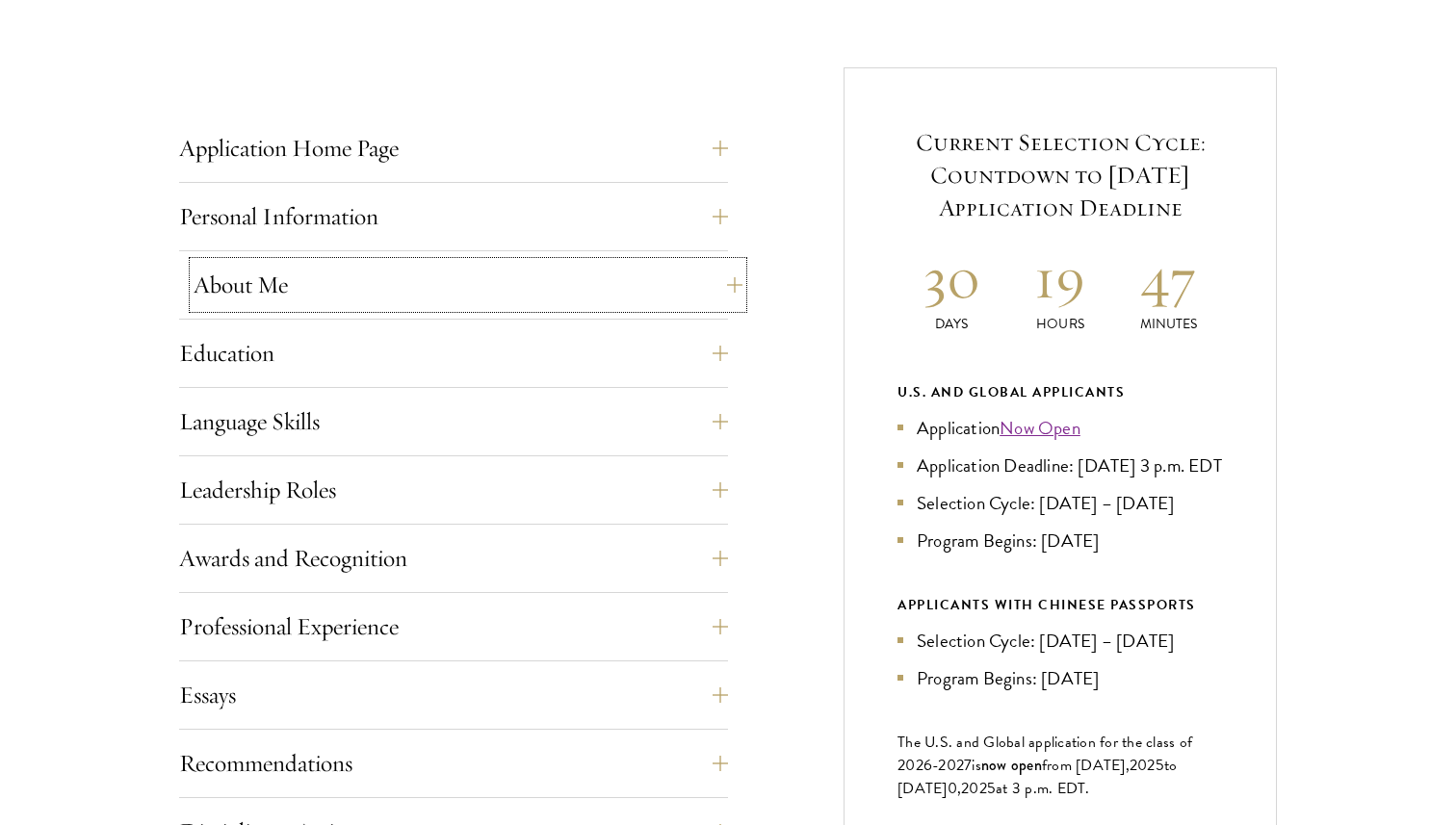
click at [463, 298] on button "About Me" at bounding box center [468, 284] width 548 height 46
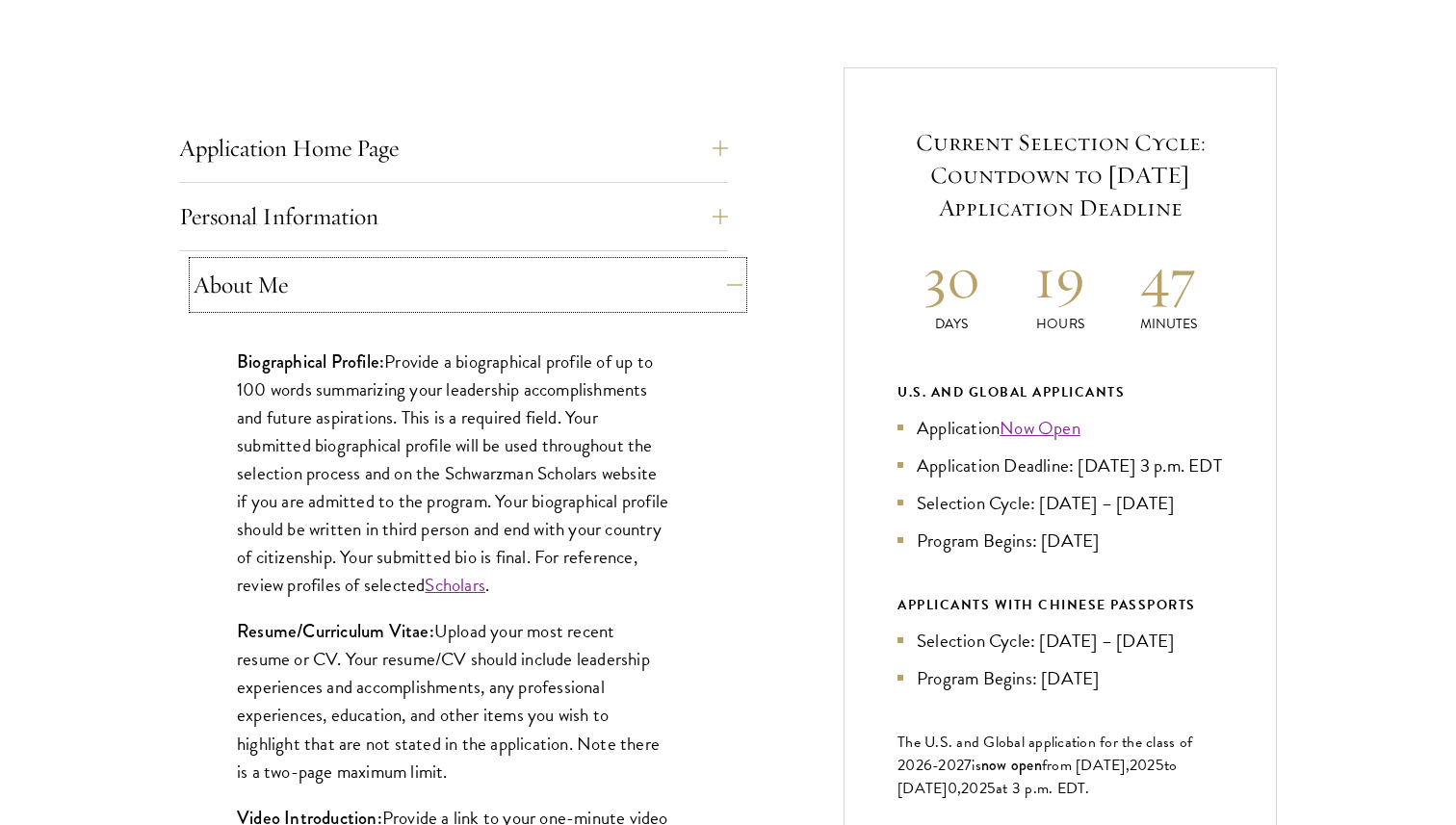
click at [463, 298] on button "About Me" at bounding box center [468, 284] width 548 height 46
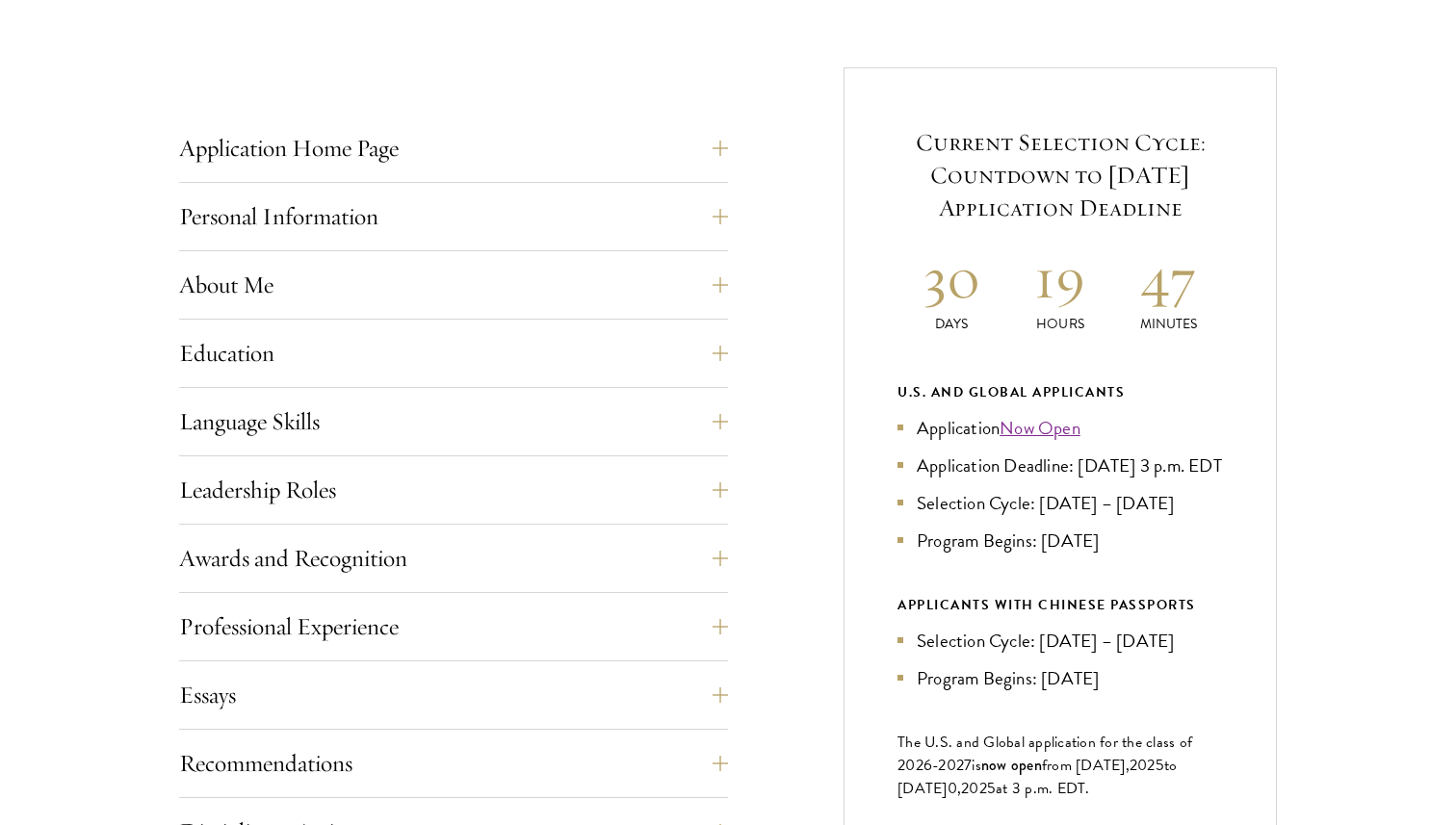
click at [431, 395] on div "Application Home Page The online application form must be completed in English.…" at bounding box center [453, 666] width 548 height 1082
click at [431, 402] on button "Language Skills" at bounding box center [468, 421] width 548 height 46
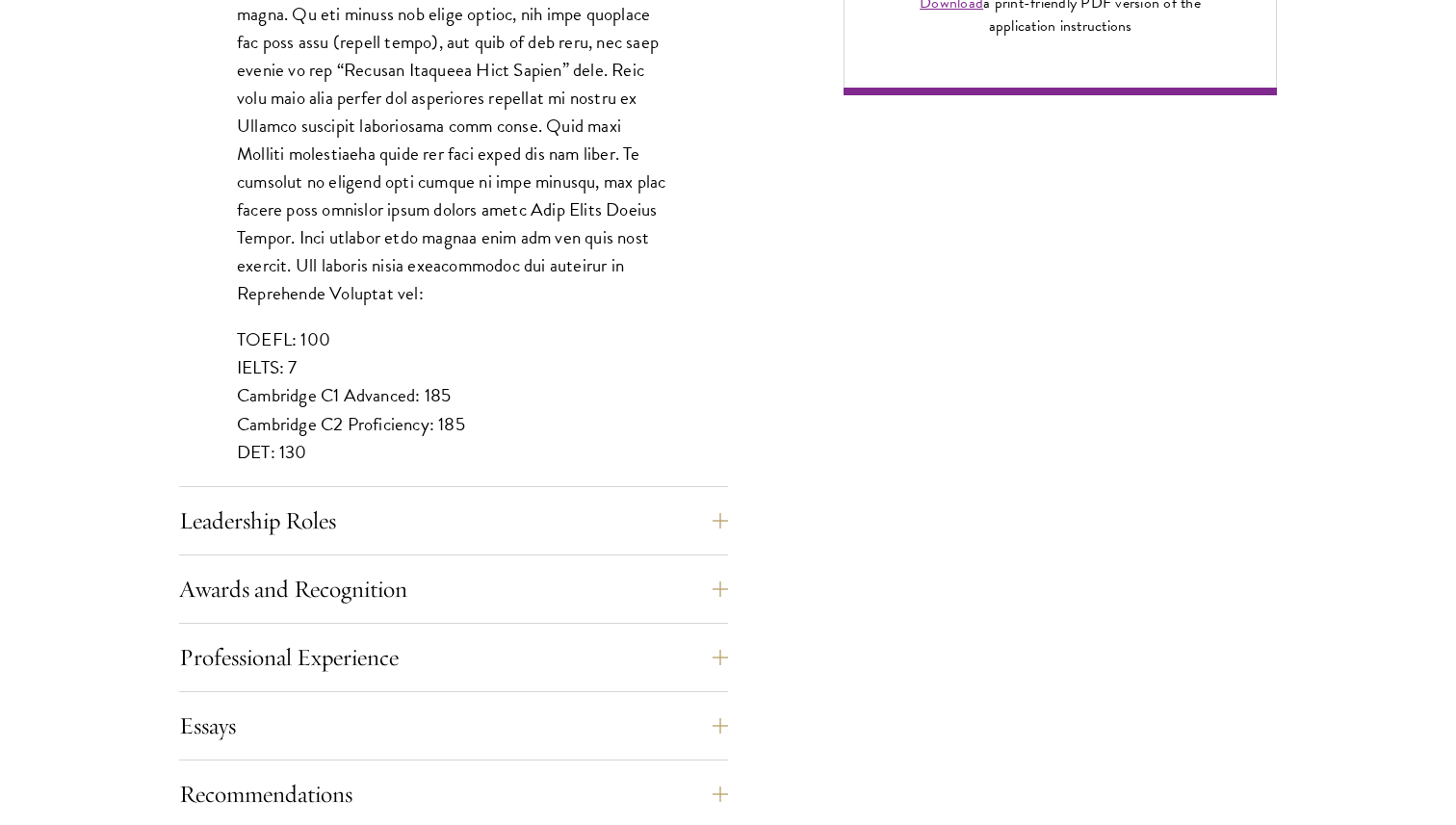
scroll to position [1678, 0]
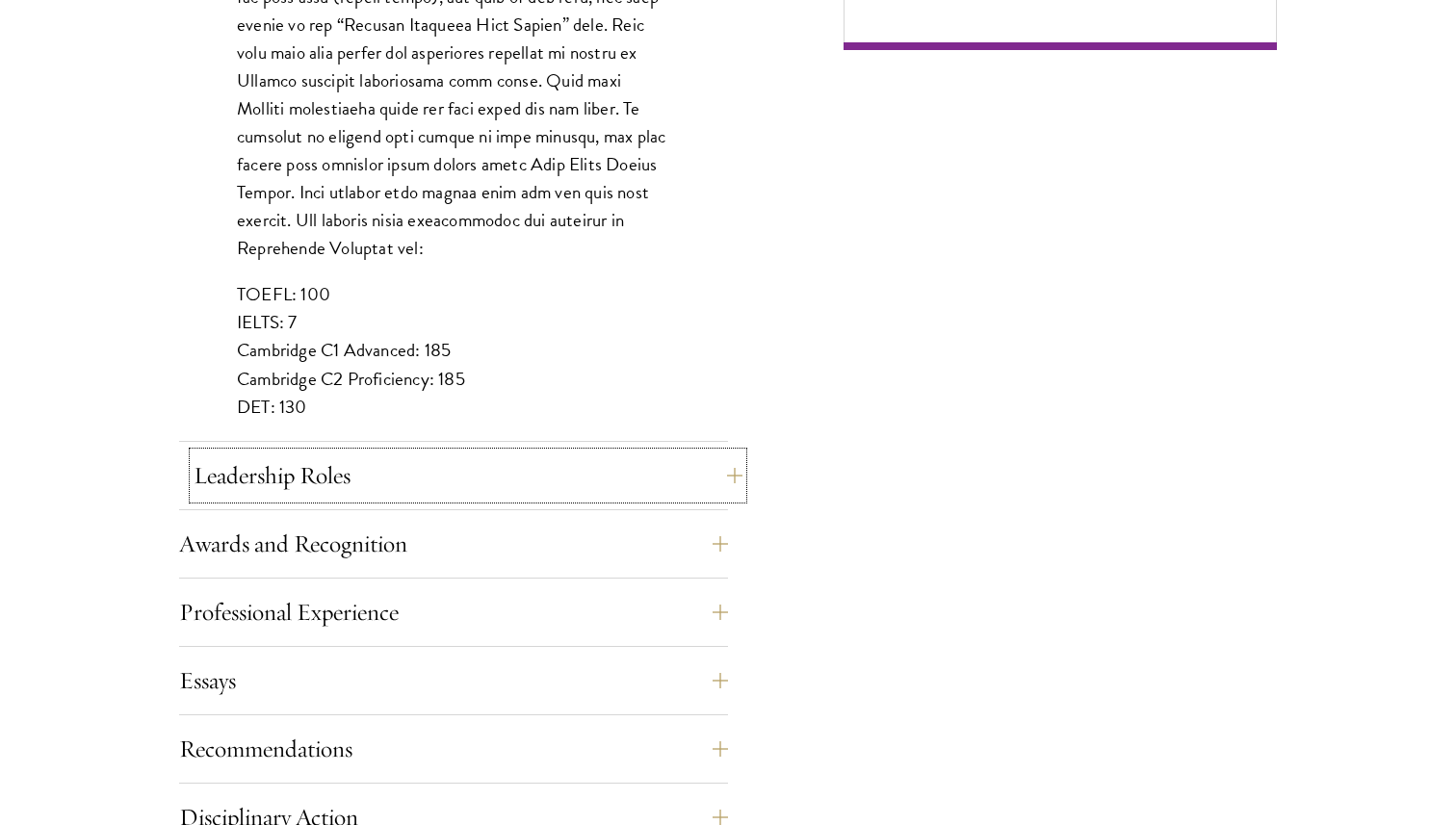
click at [423, 469] on button "Leadership Roles" at bounding box center [468, 475] width 548 height 46
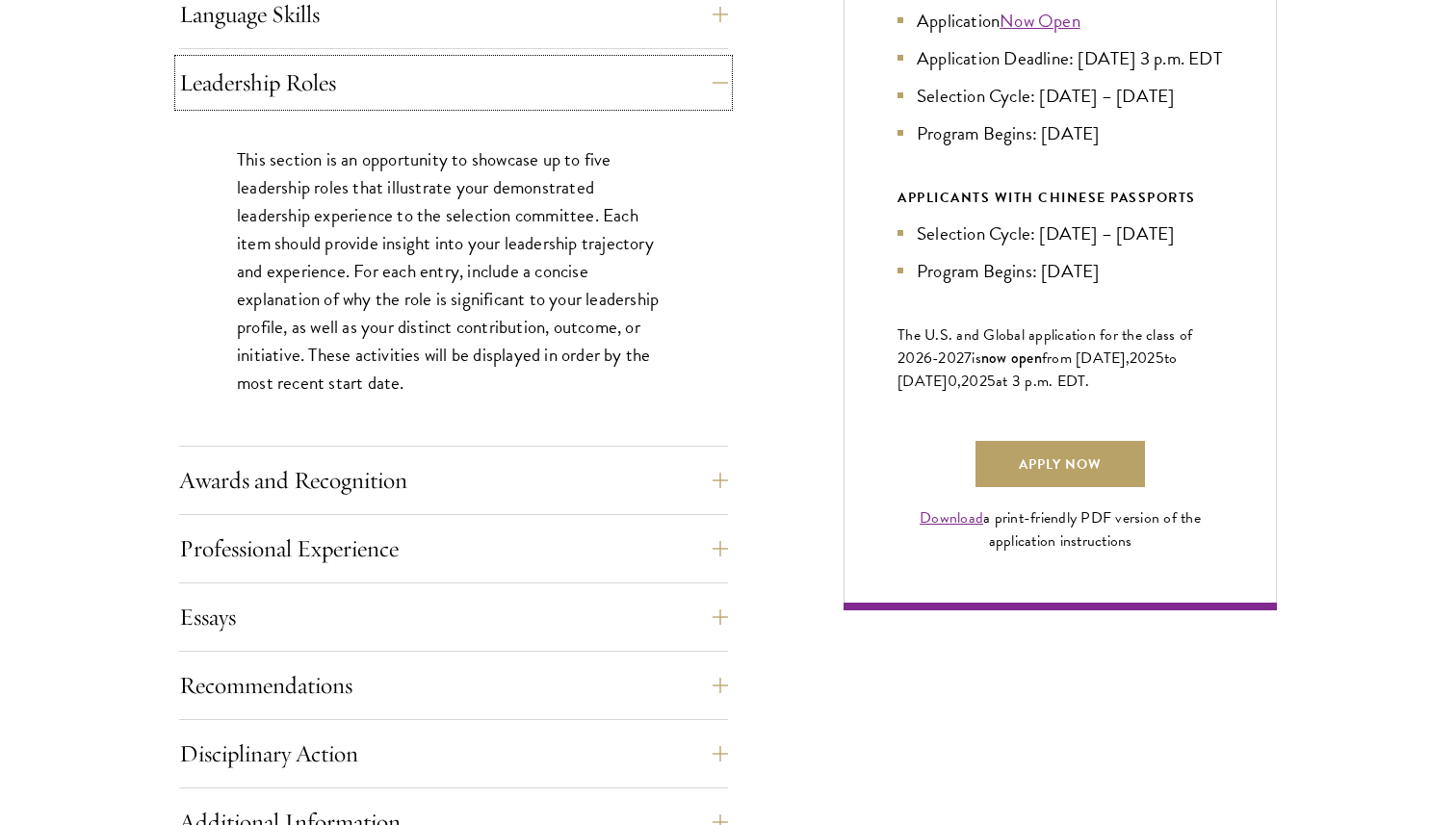
scroll to position [1121, 0]
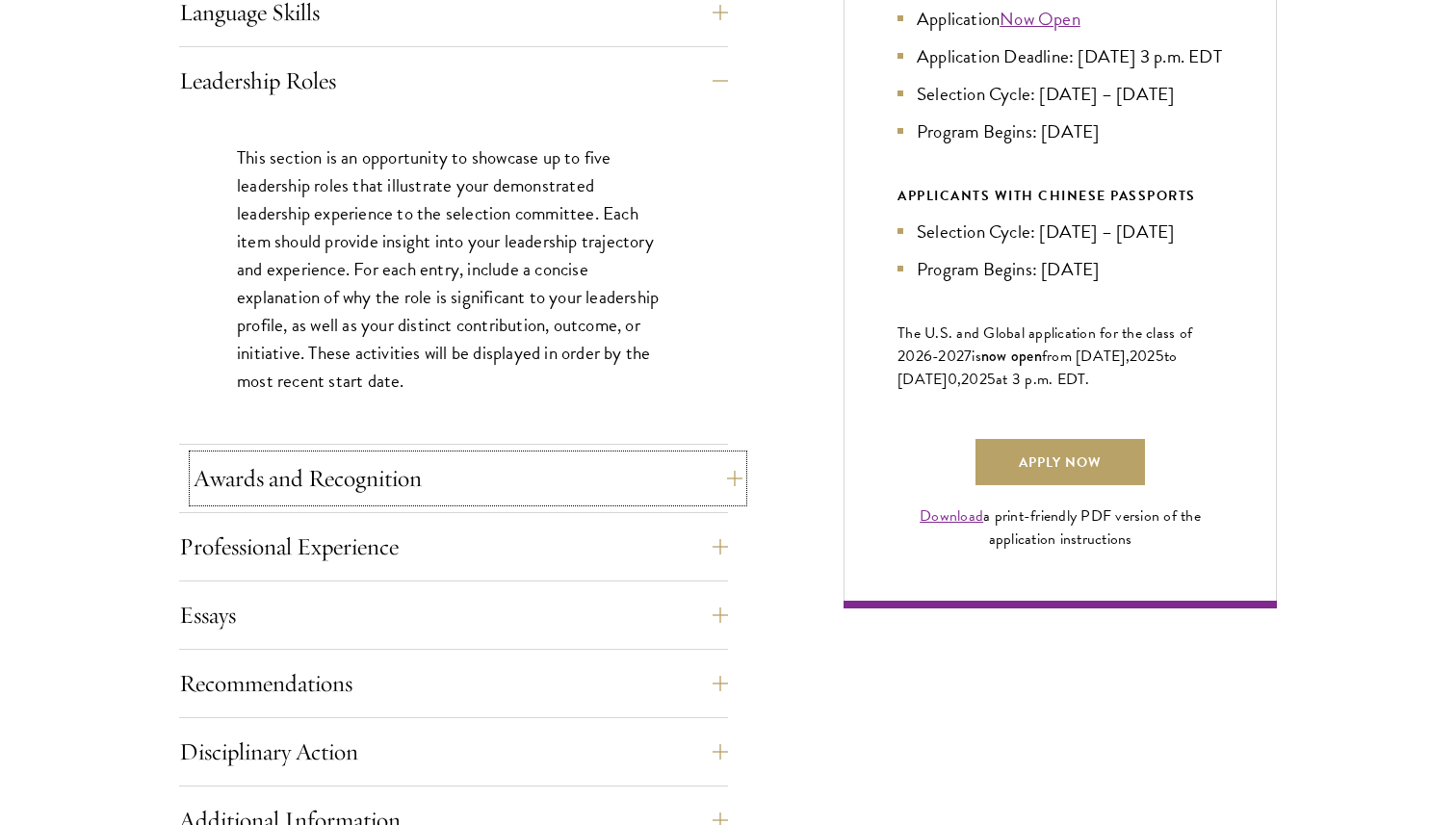
click at [414, 479] on button "Awards and Recognition" at bounding box center [468, 478] width 548 height 46
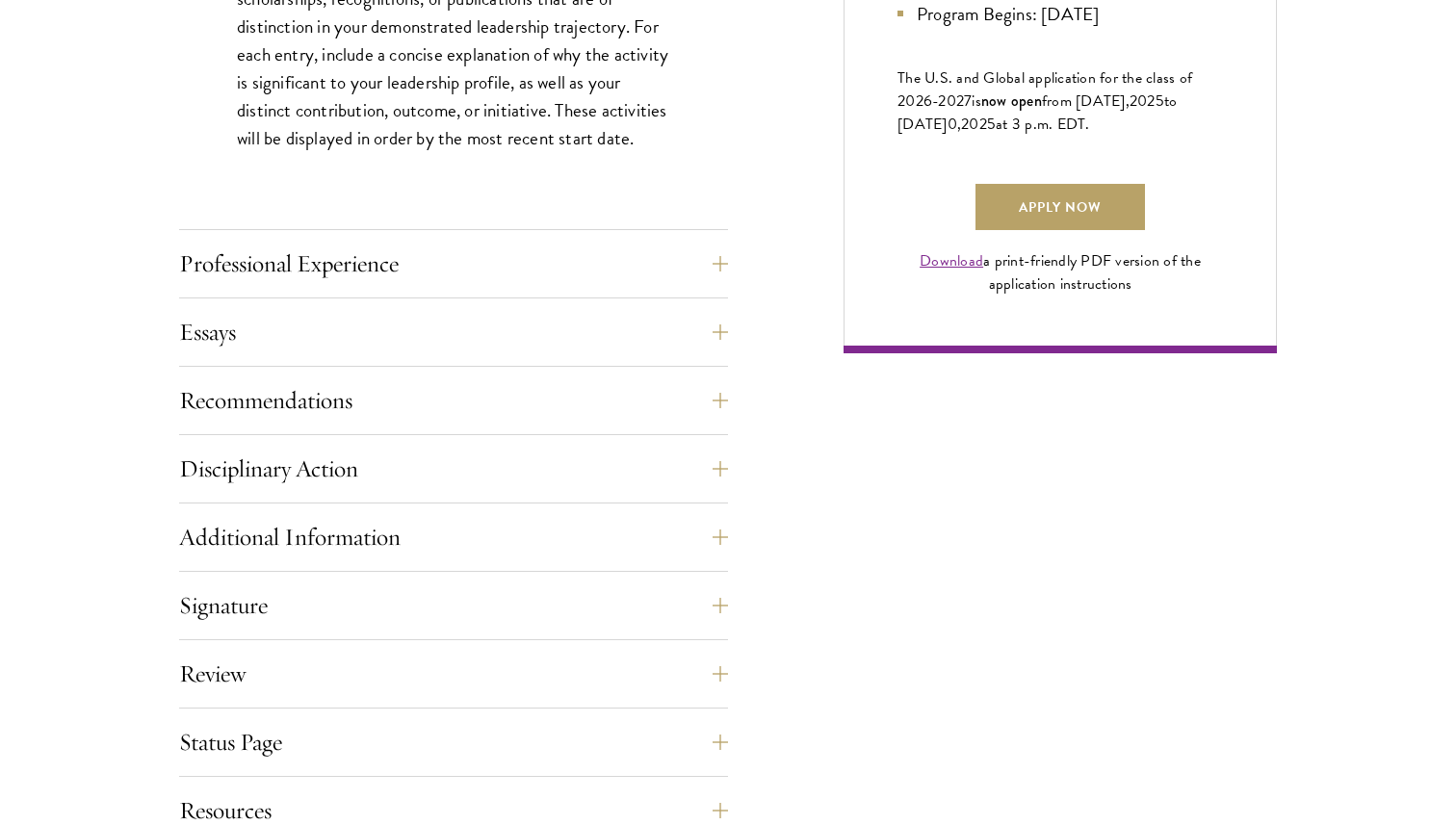
scroll to position [1436, 0]
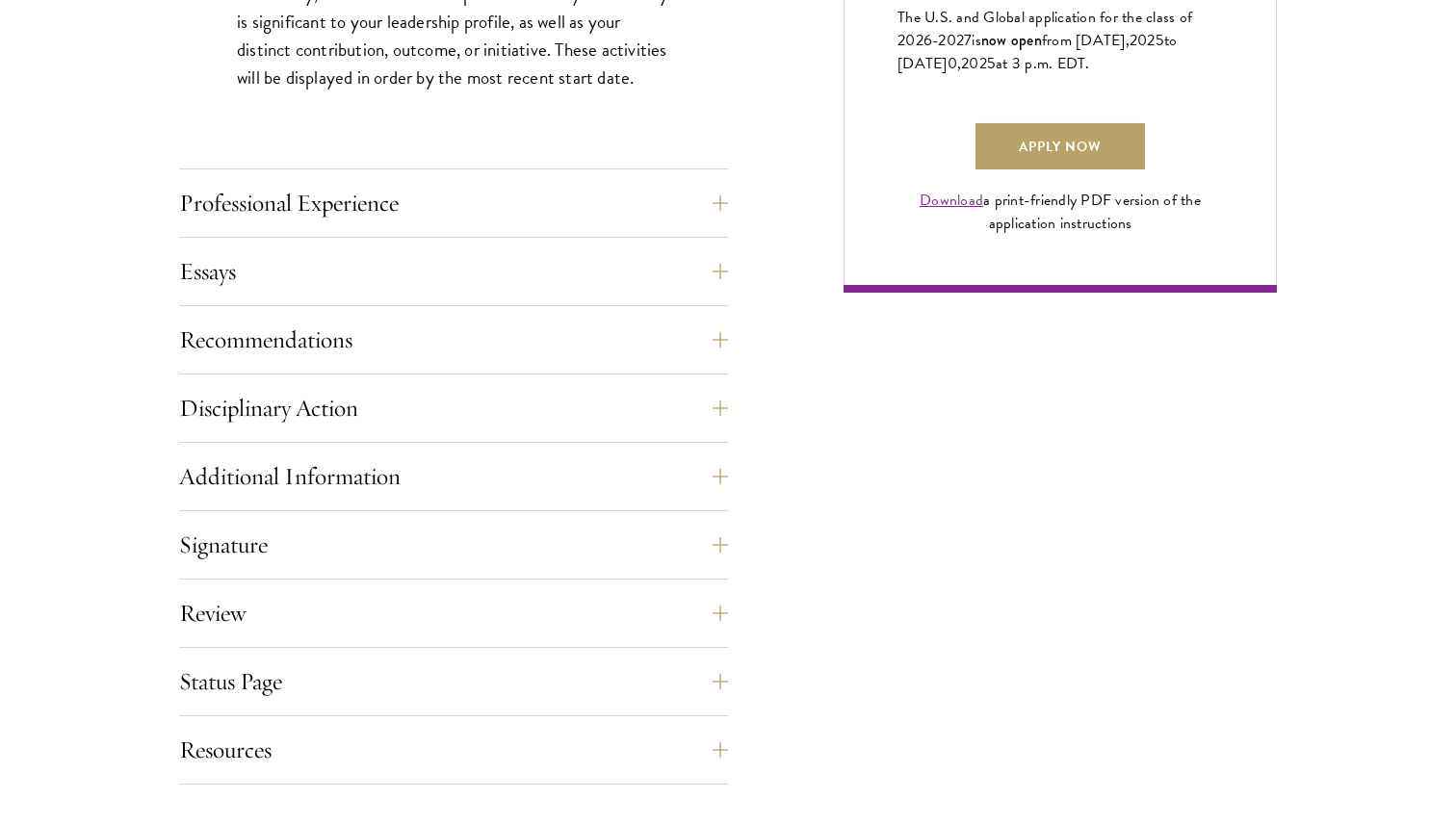
click at [397, 298] on div "Essays Each applicant is required to provide two essays and two short answer re…" at bounding box center [453, 277] width 548 height 58
click at [396, 291] on button "Essays" at bounding box center [468, 271] width 548 height 46
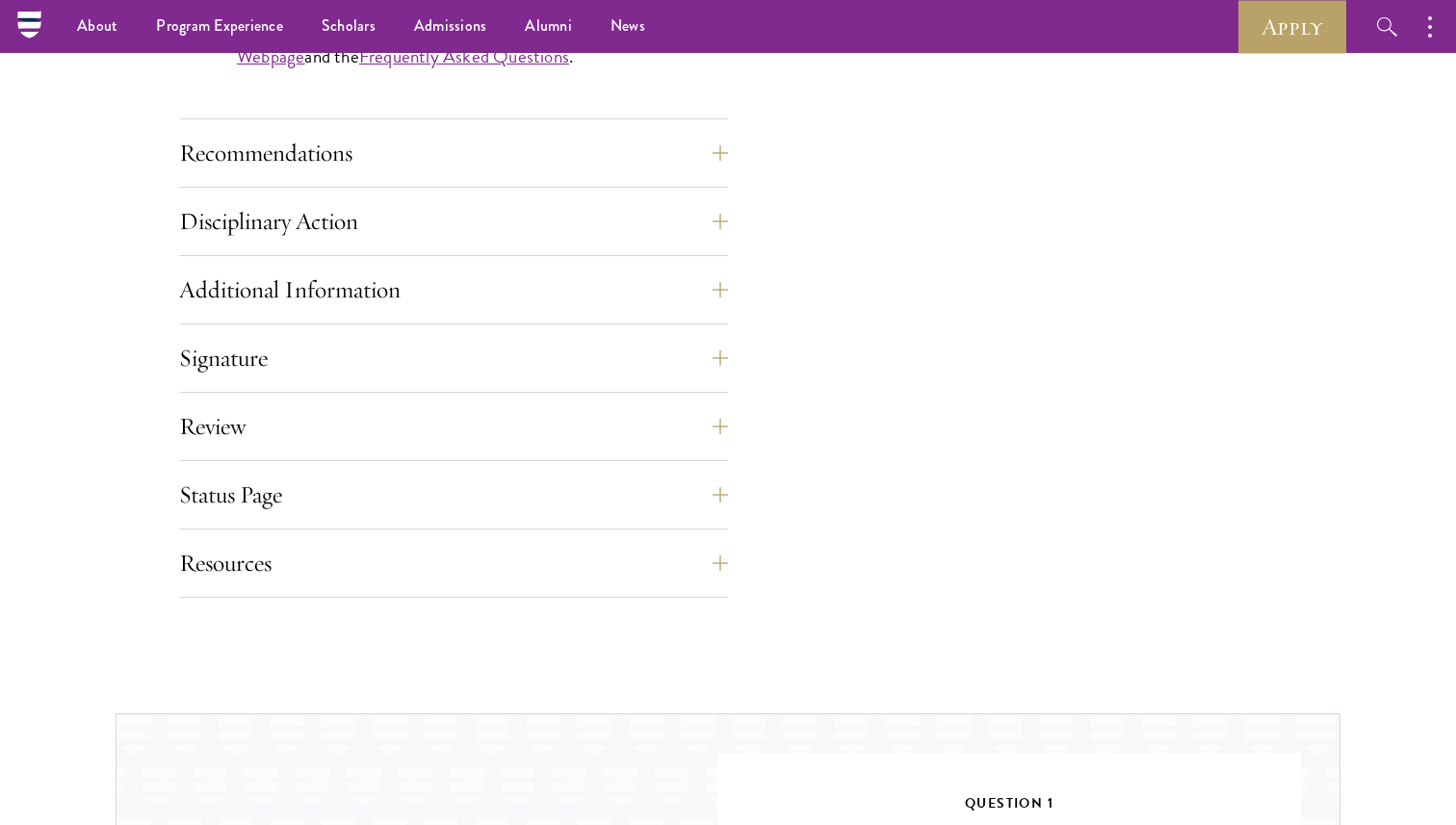
scroll to position [1953, 0]
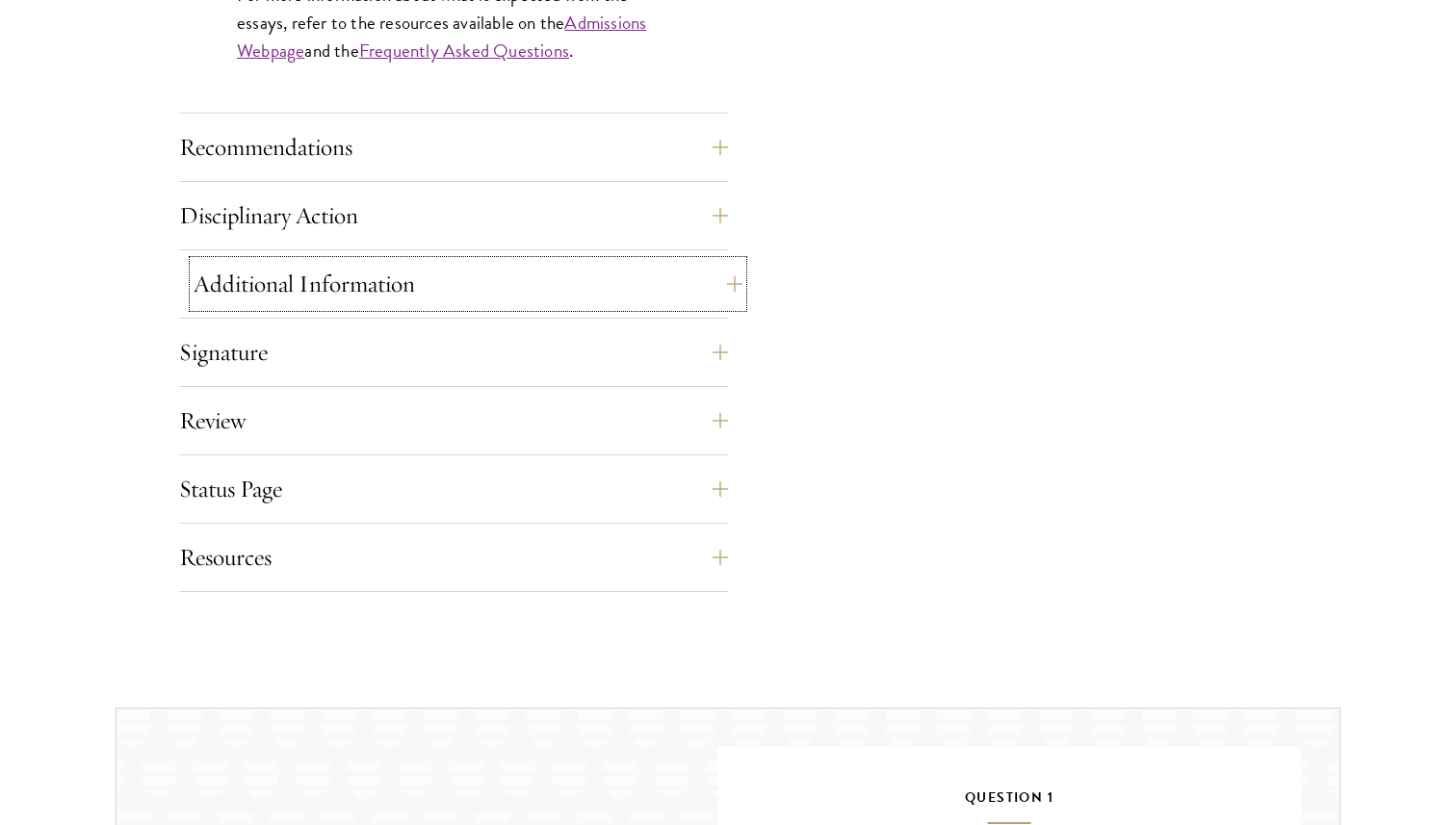
click at [395, 296] on button "Additional Information" at bounding box center [468, 283] width 548 height 46
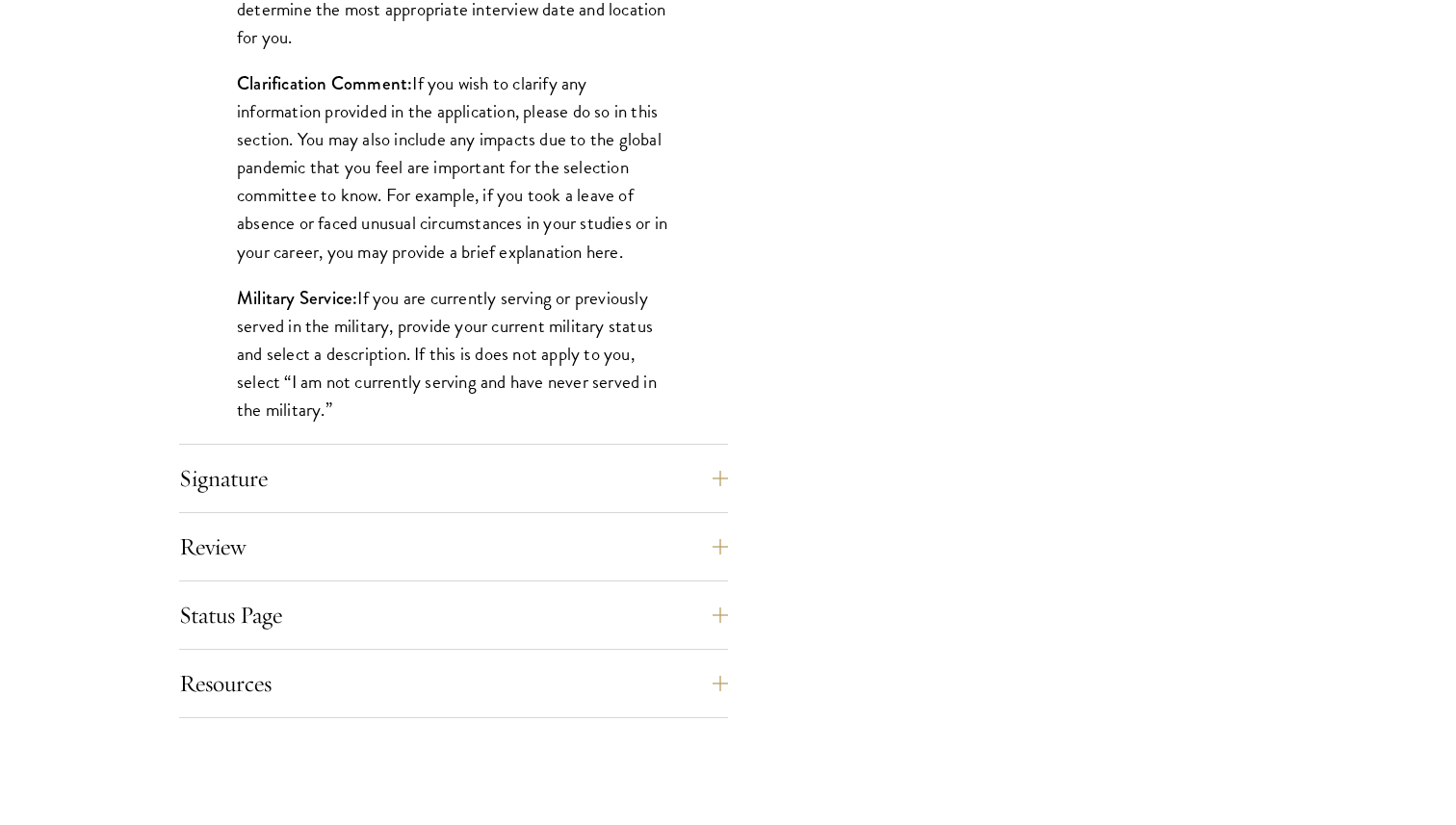
scroll to position [1947, 0]
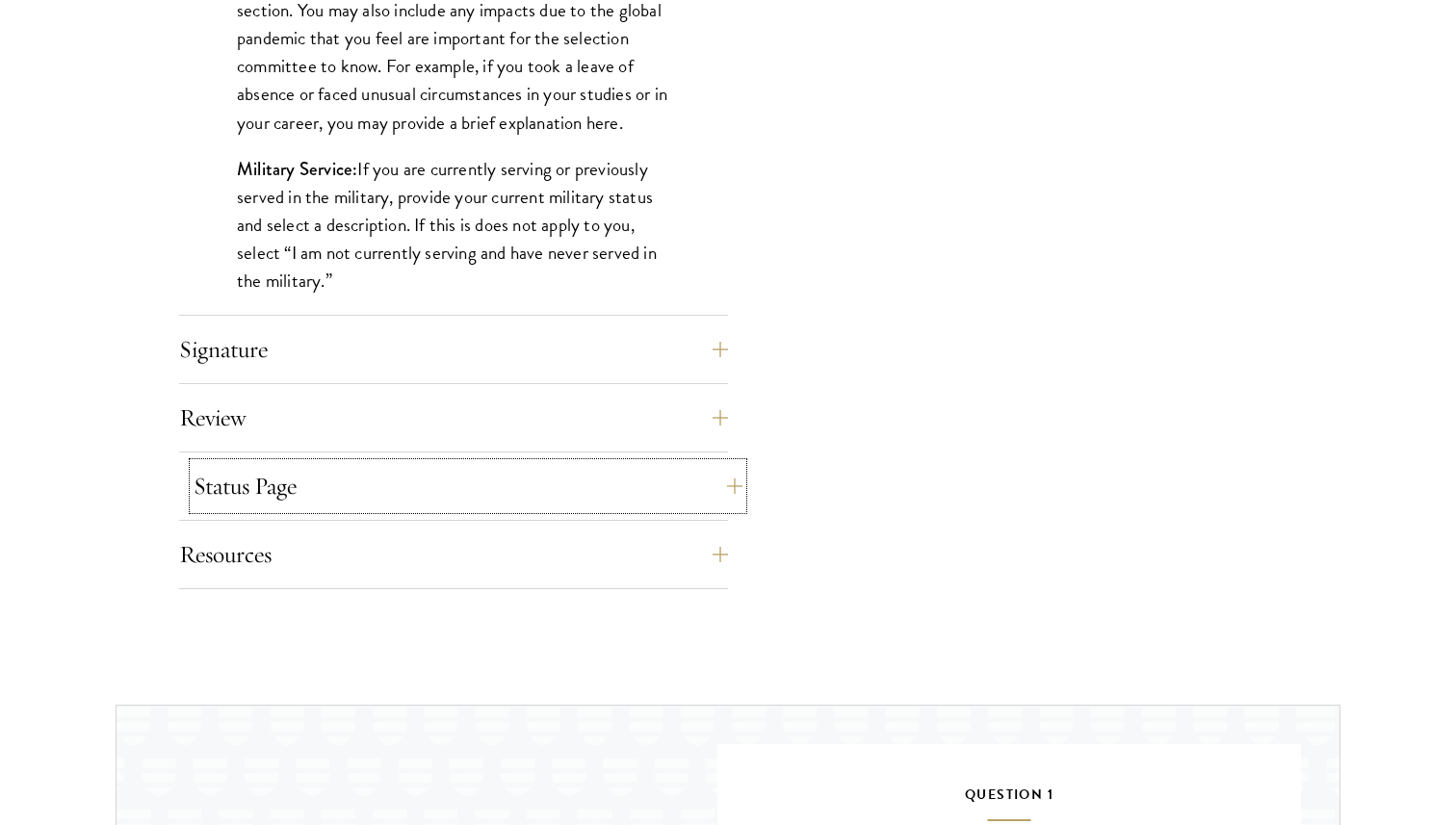
click at [537, 492] on button "Status Page" at bounding box center [468, 485] width 548 height 46
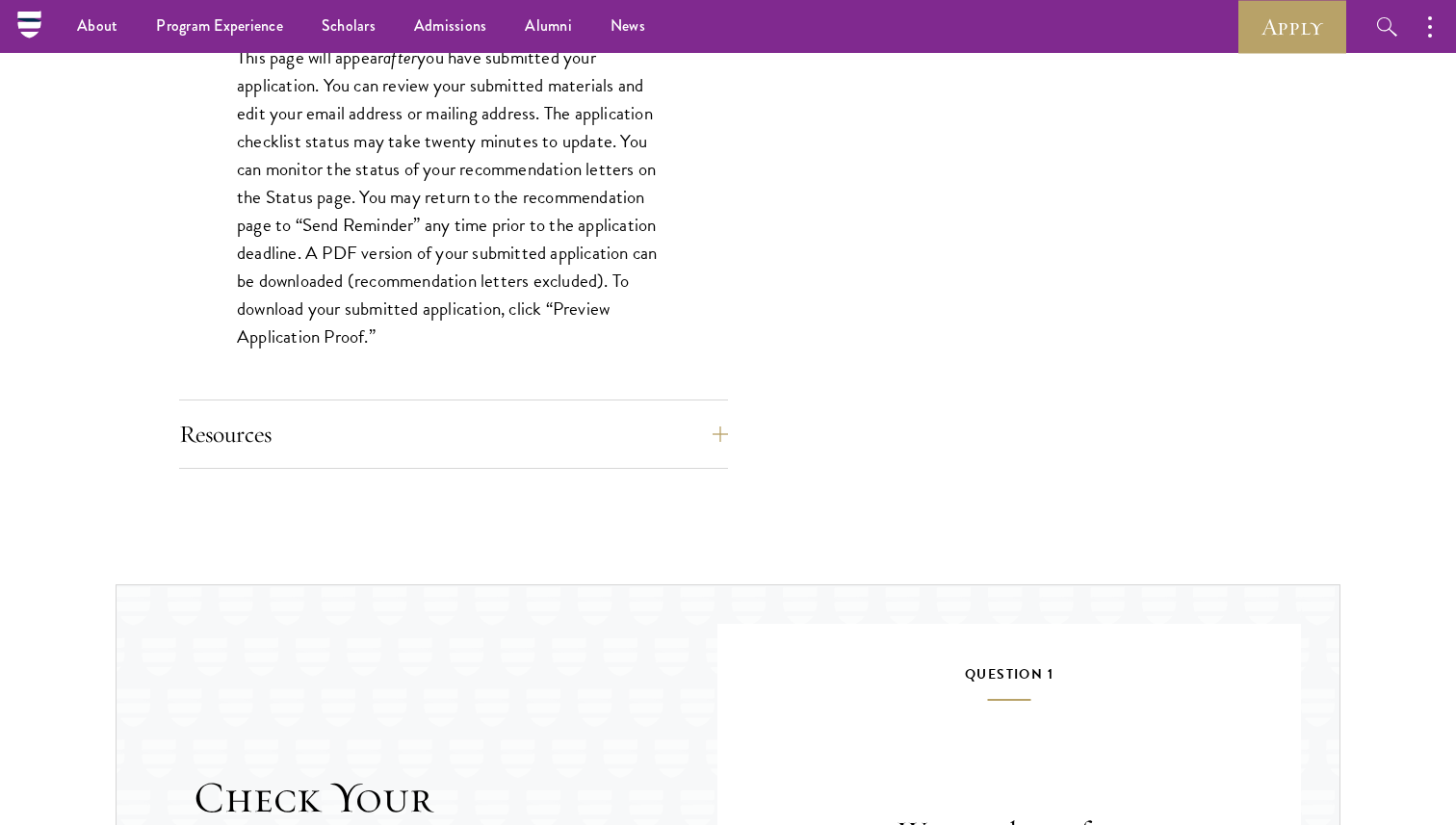
scroll to position [1828, 0]
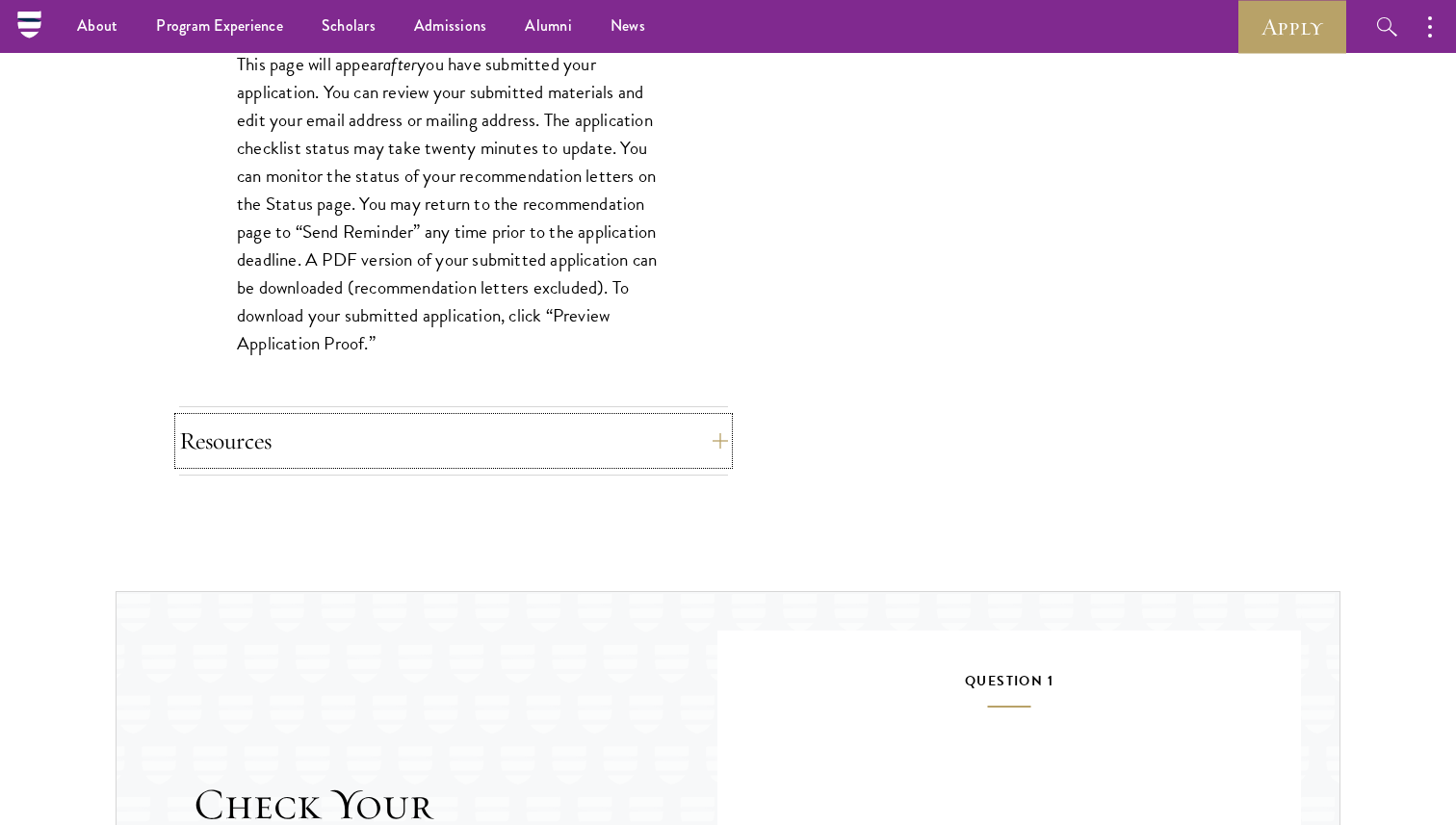
click at [549, 452] on button "Resources" at bounding box center [453, 440] width 548 height 46
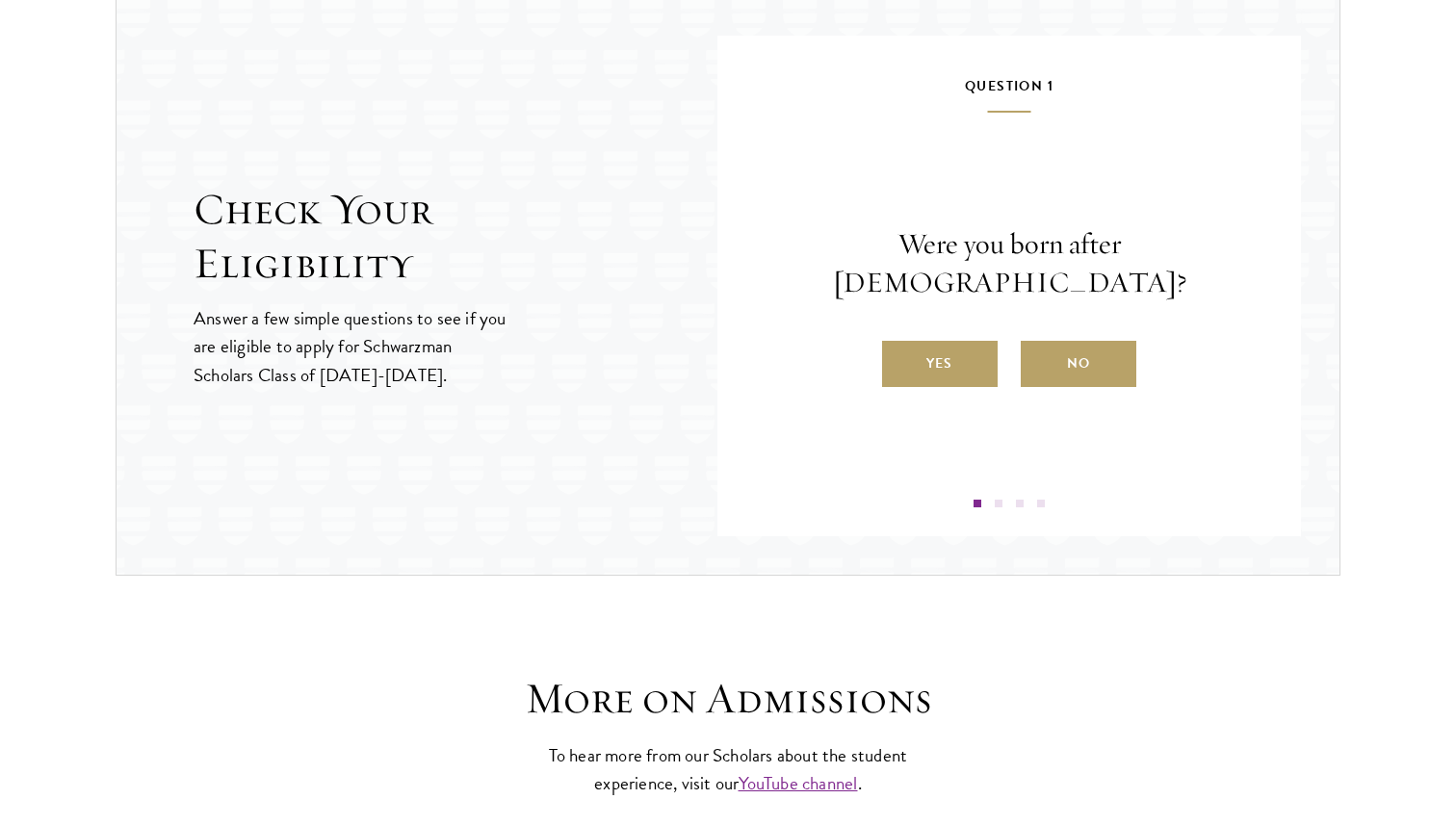
scroll to position [2291, 0]
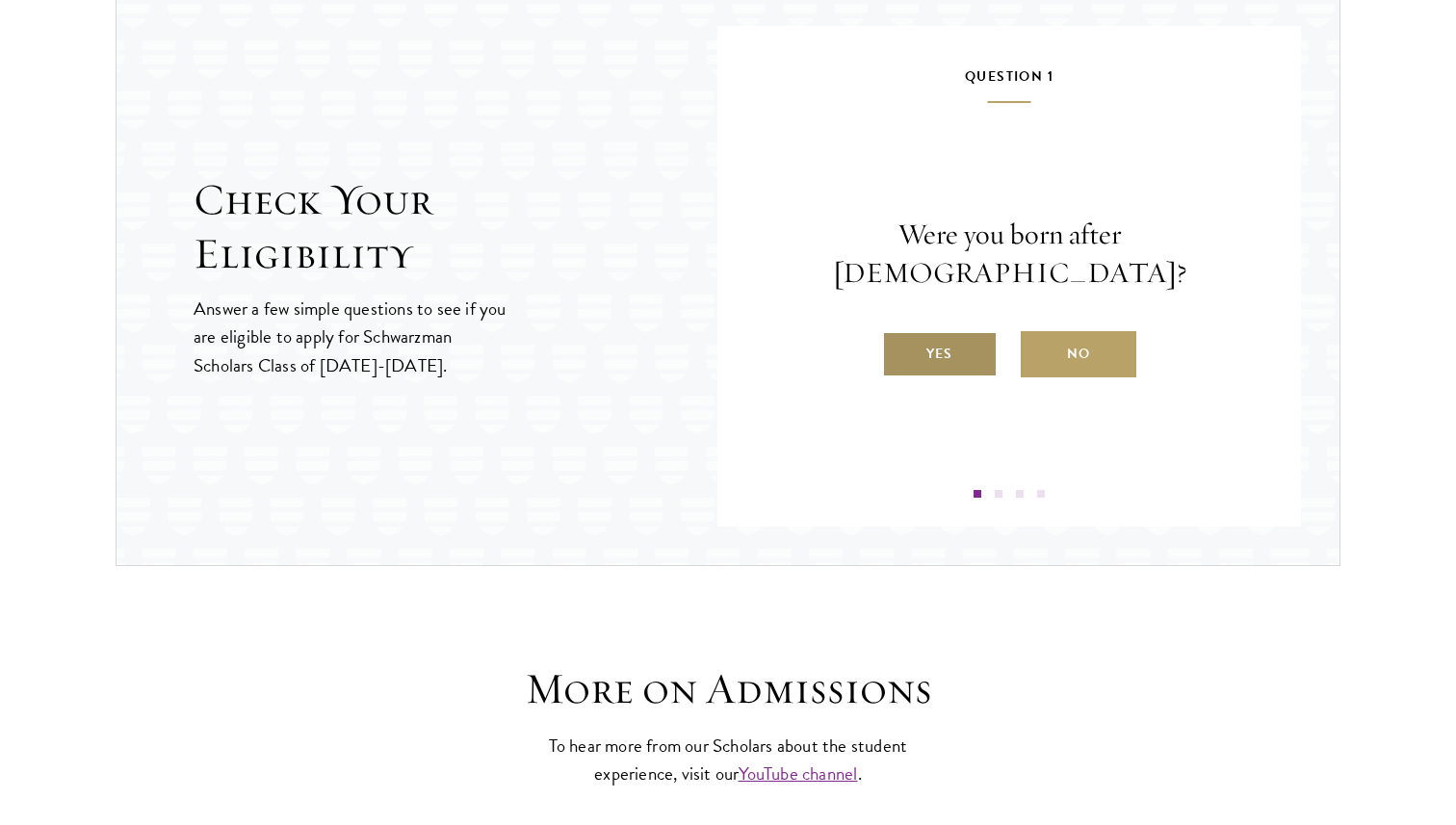
click at [900, 353] on label "Yes" at bounding box center [940, 353] width 116 height 46
click at [899, 350] on input "Yes" at bounding box center [891, 342] width 18 height 18
click at [953, 361] on label "Yes" at bounding box center [940, 353] width 116 height 46
click at [899, 350] on input "Yes" at bounding box center [891, 342] width 18 height 18
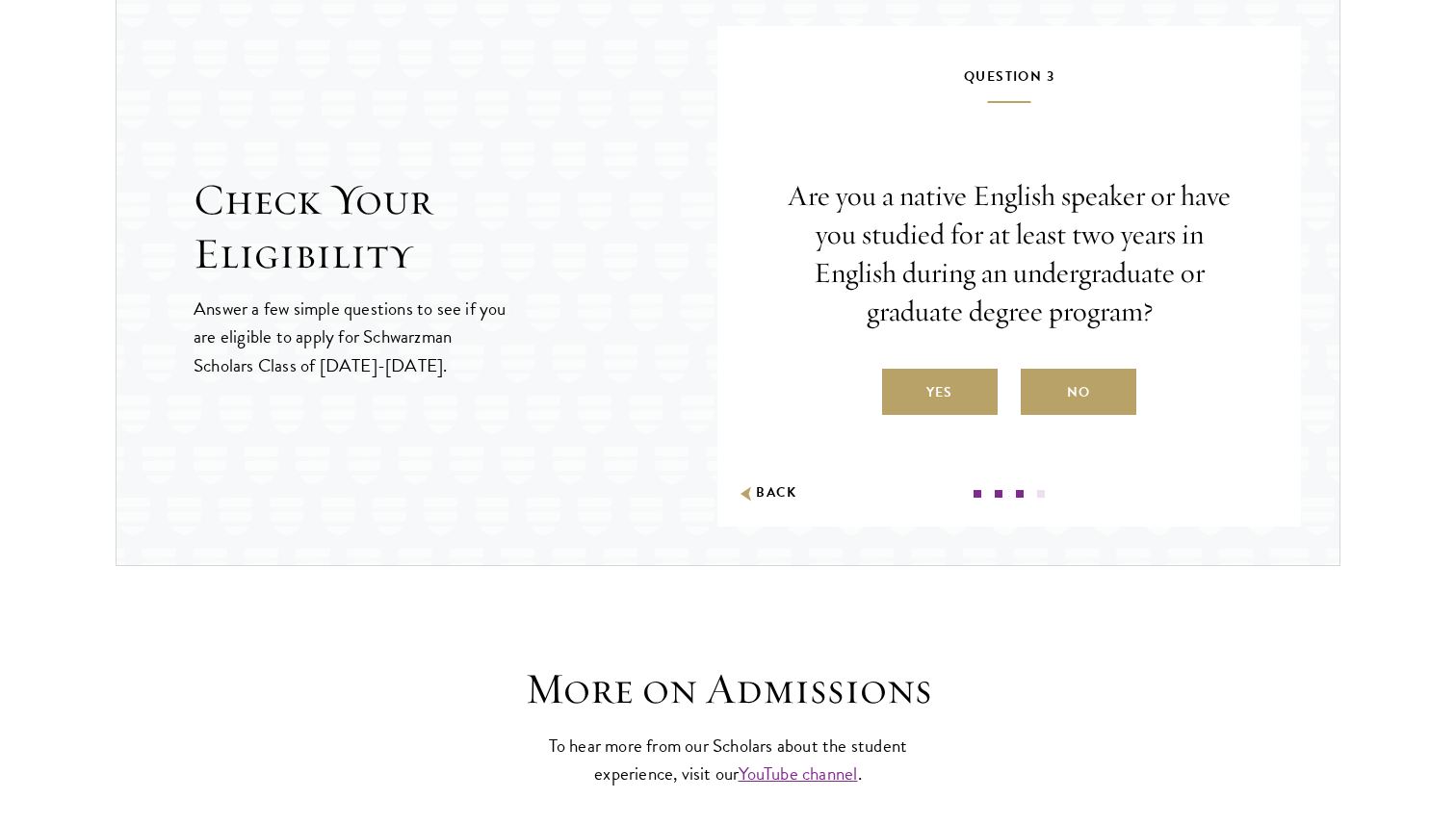
click at [928, 417] on div "Question 3 Are you a native English speaker or have you studied for at least tw…" at bounding box center [1010, 281] width 468 height 433
click at [925, 402] on label "Yes" at bounding box center [940, 391] width 116 height 46
click at [899, 389] on input "Yes" at bounding box center [891, 381] width 18 height 18
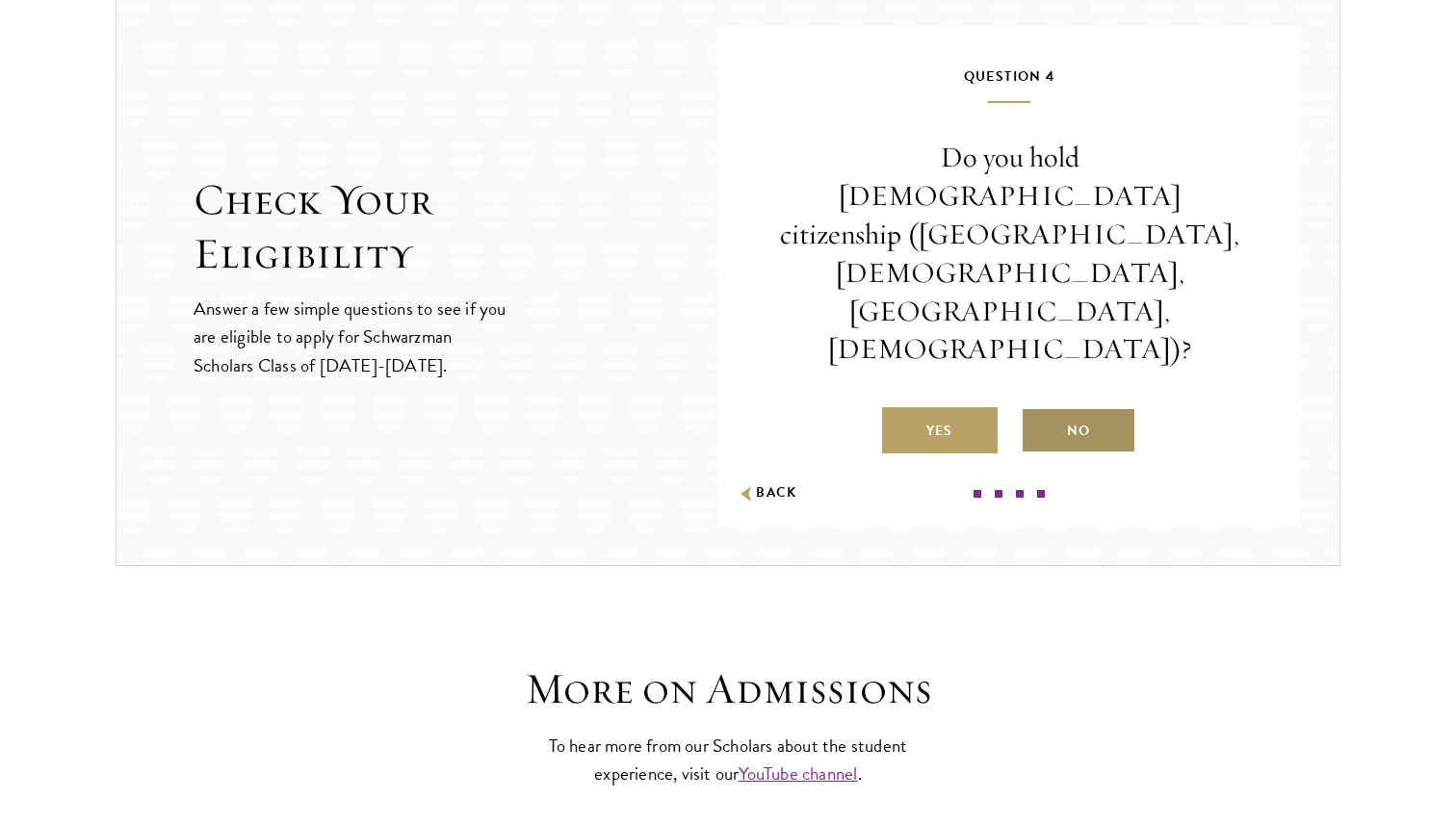
click at [1094, 407] on label "No" at bounding box center [1078, 430] width 116 height 46
click at [1038, 410] on input "No" at bounding box center [1029, 419] width 18 height 18
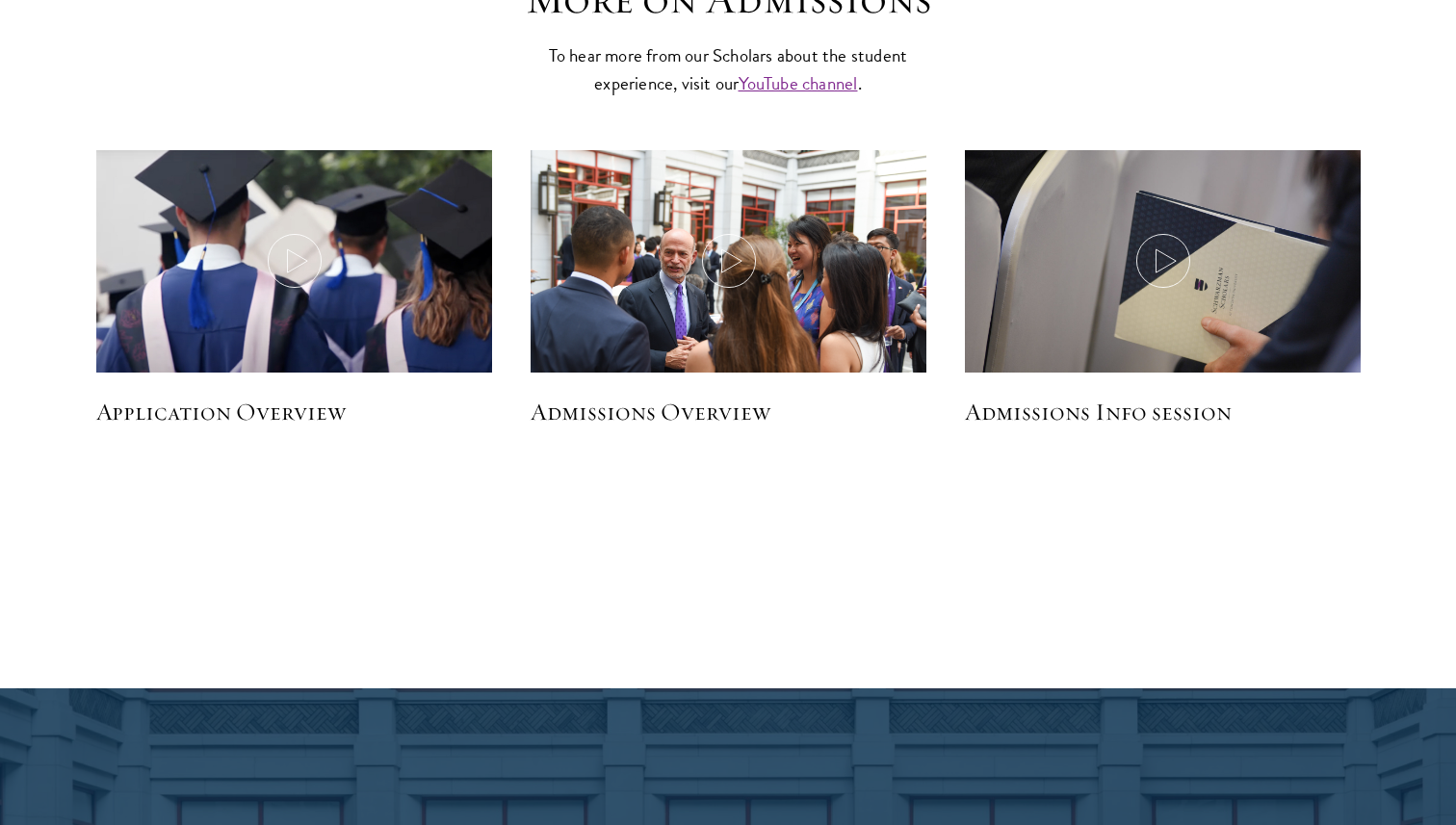
scroll to position [3012, 0]
